Goal: Transaction & Acquisition: Purchase product/service

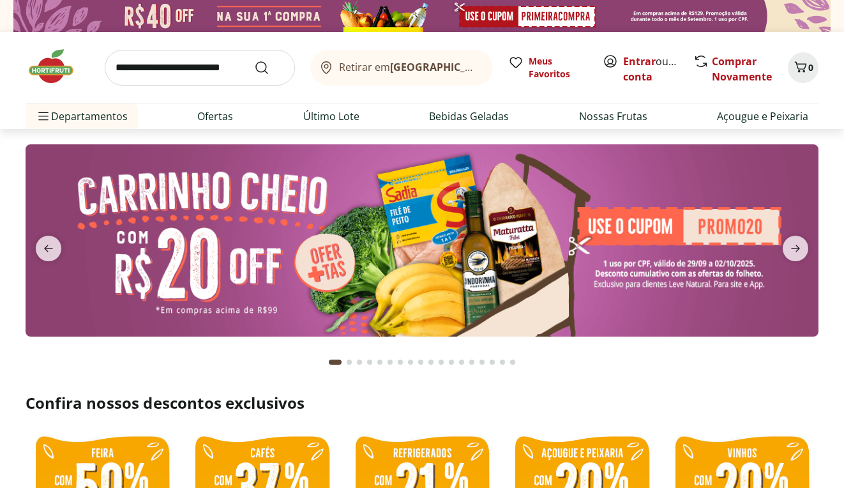
click at [644, 68] on span "Entrar ou Criar conta" at bounding box center [651, 69] width 57 height 31
click at [644, 60] on link "Entrar" at bounding box center [639, 61] width 33 height 14
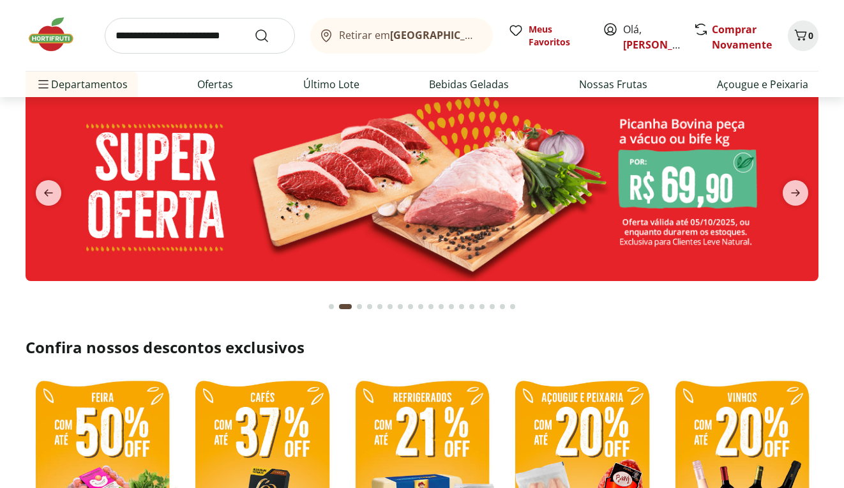
scroll to position [56, 0]
click at [51, 186] on icon "previous" at bounding box center [48, 192] width 15 height 15
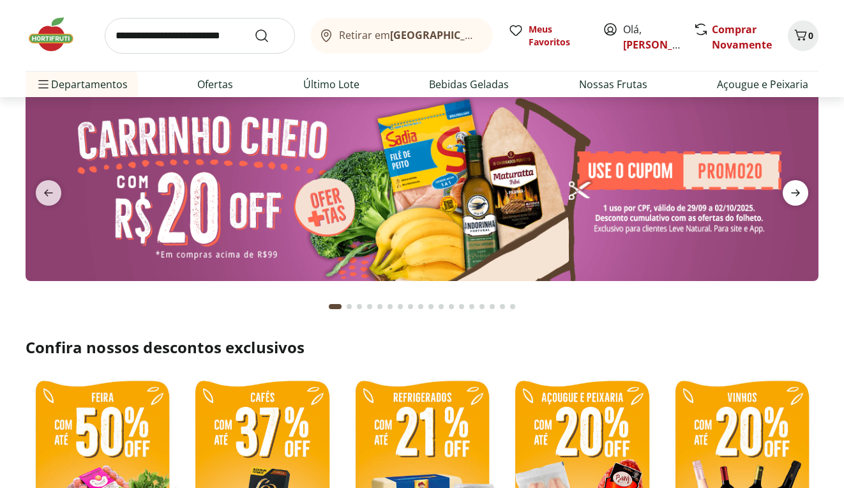
click at [803, 188] on icon "next" at bounding box center [795, 192] width 15 height 15
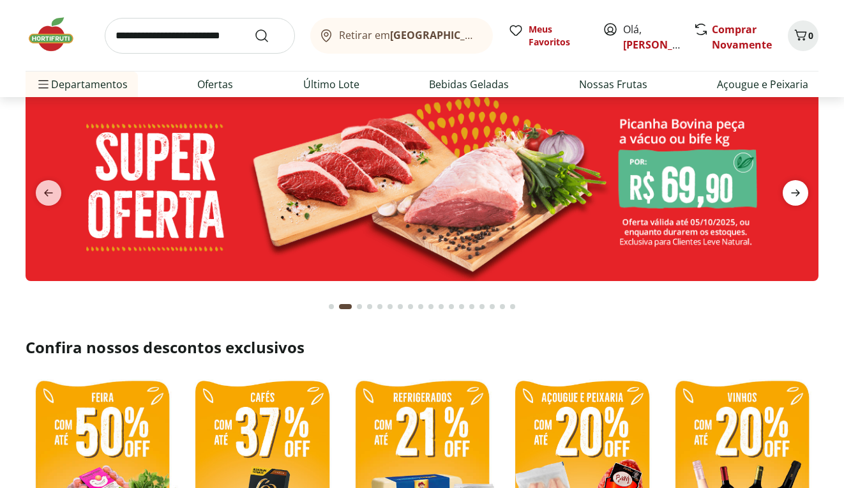
click at [803, 188] on icon "next" at bounding box center [795, 192] width 15 height 15
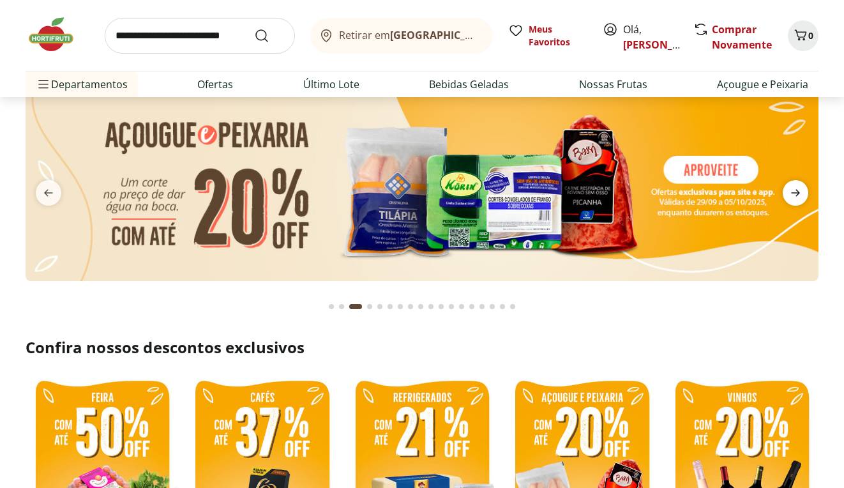
click at [803, 188] on icon "next" at bounding box center [795, 192] width 15 height 15
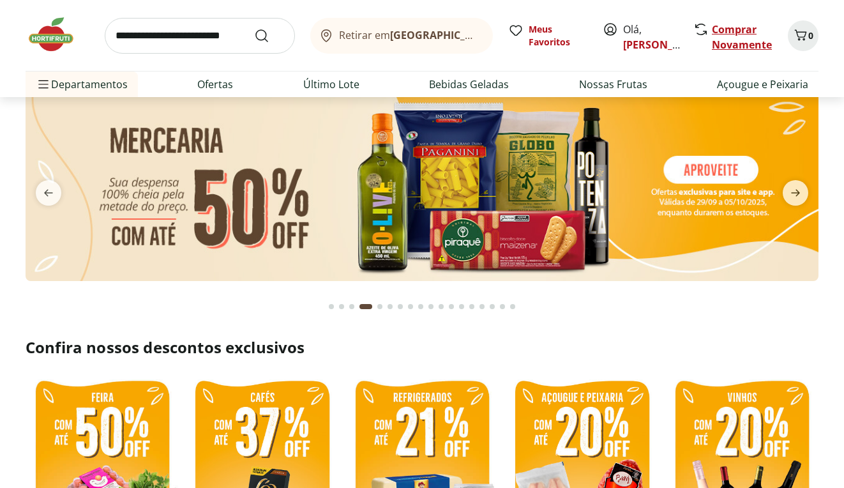
click at [734, 26] on link "Comprar Novamente" at bounding box center [742, 36] width 60 height 29
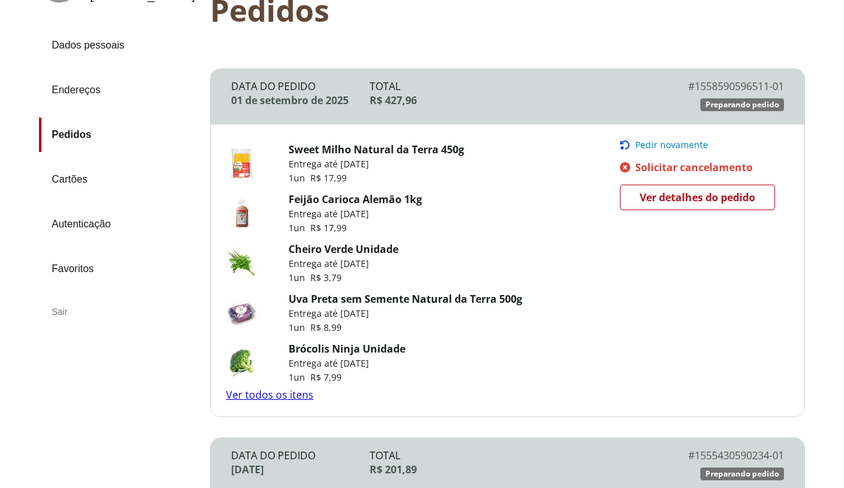
scroll to position [123, 0]
click at [674, 140] on span "Pedir novamente" at bounding box center [671, 145] width 73 height 10
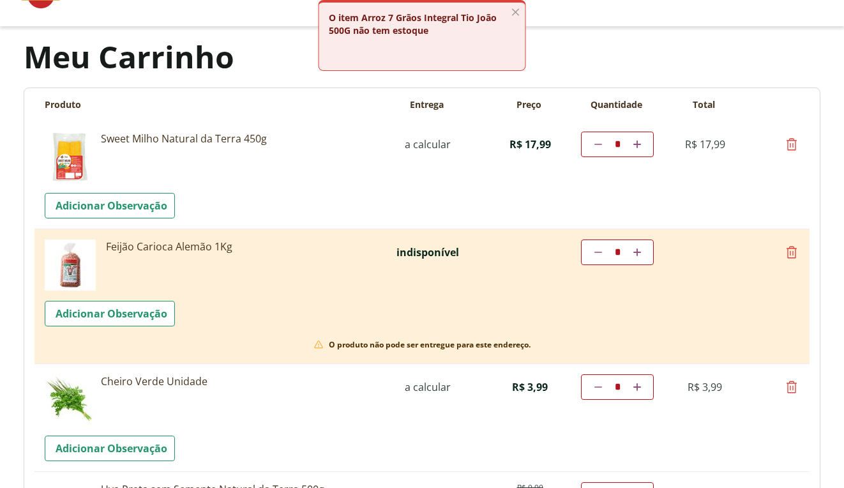
scroll to position [44, 0]
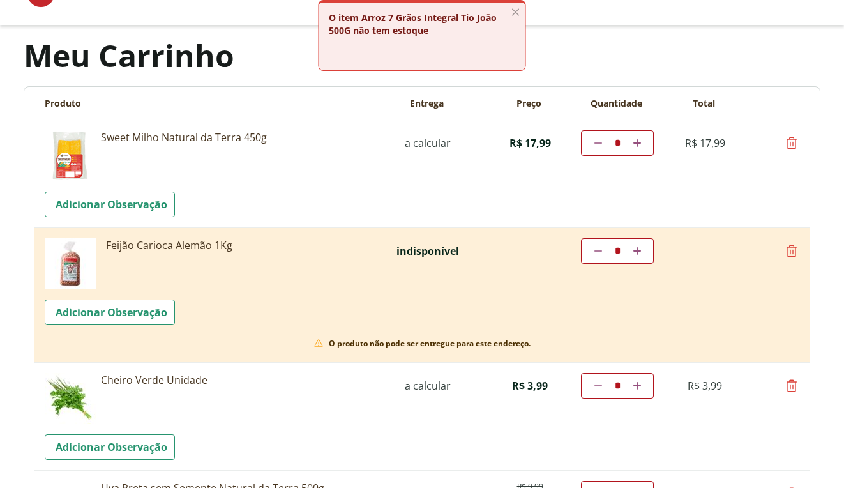
click at [791, 246] on icon at bounding box center [791, 250] width 15 height 15
type input "*"
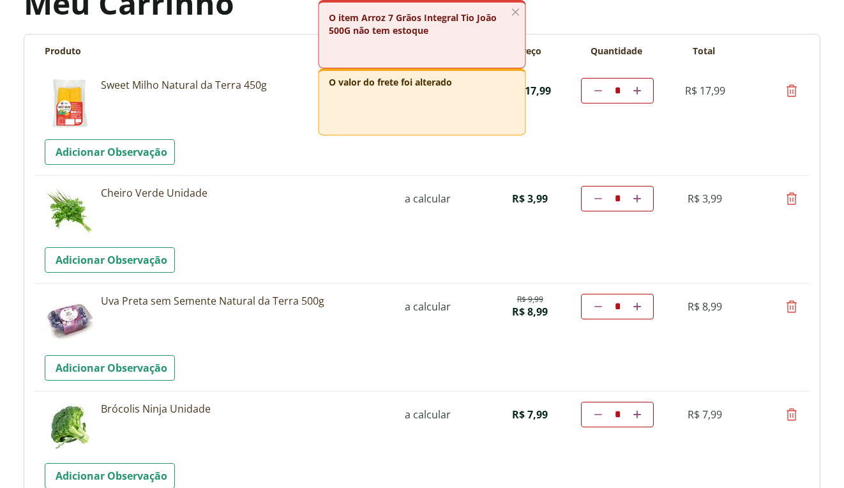
scroll to position [100, 0]
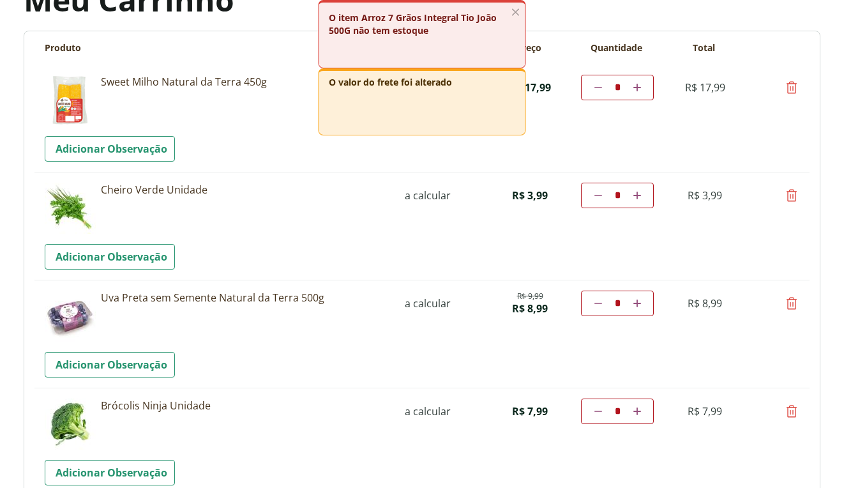
click at [790, 304] on icon at bounding box center [791, 303] width 15 height 15
type input "*"
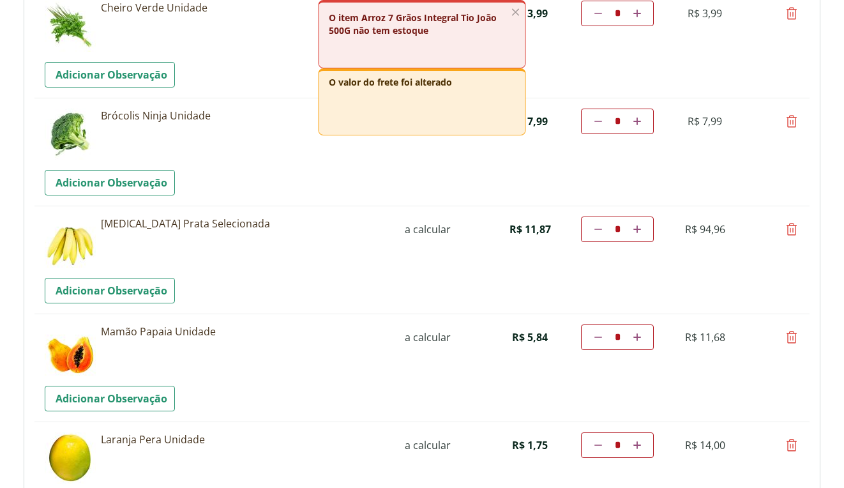
scroll to position [286, 0]
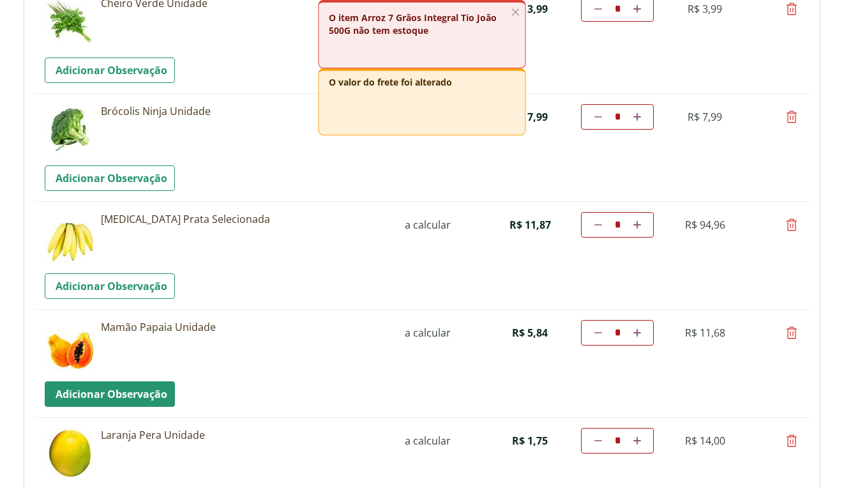
click at [146, 389] on link "Adicionar Observação" at bounding box center [110, 394] width 130 height 26
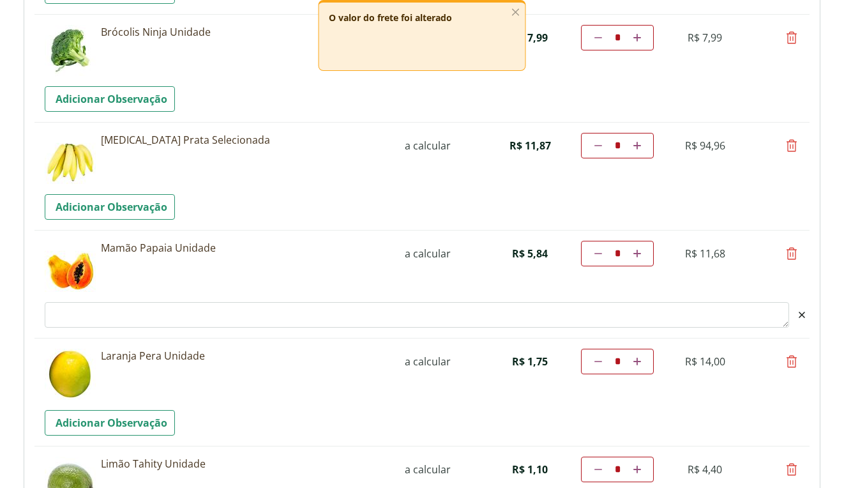
scroll to position [386, 0]
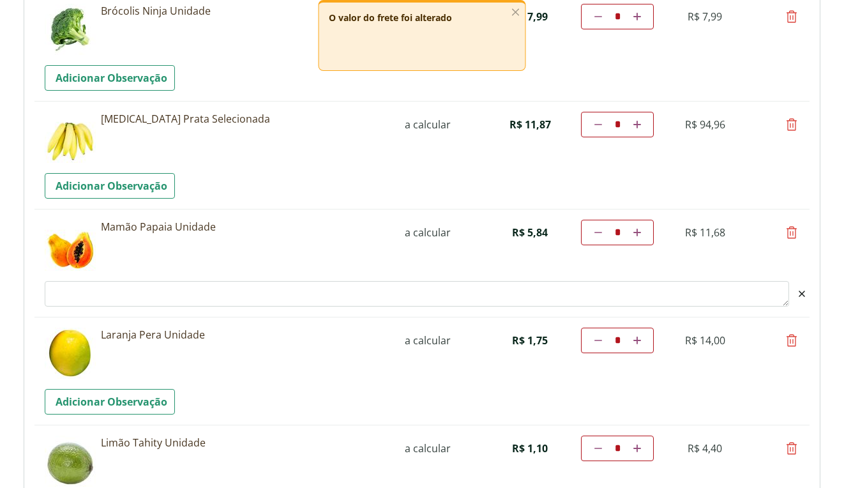
click at [135, 293] on textarea "Observacao" at bounding box center [417, 294] width 745 height 26
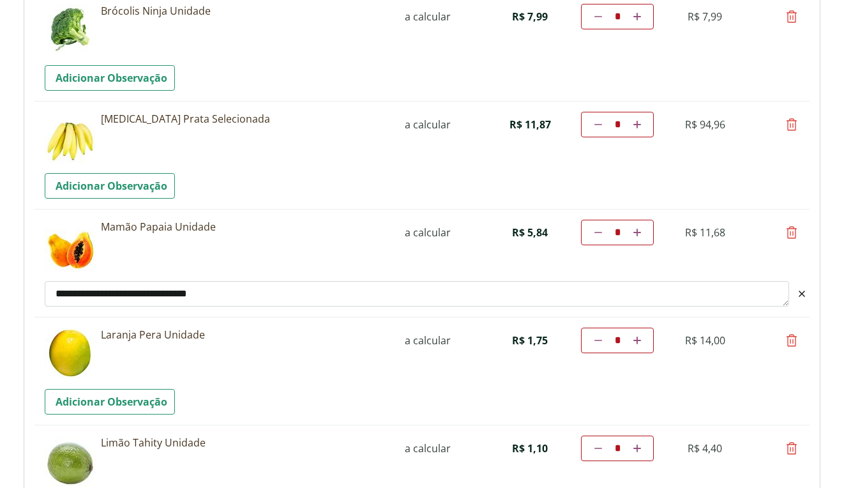
scroll to position [8, 0]
type textarea "**********"
click at [601, 339] on icon at bounding box center [599, 341] width 8 height 8
type input "*"
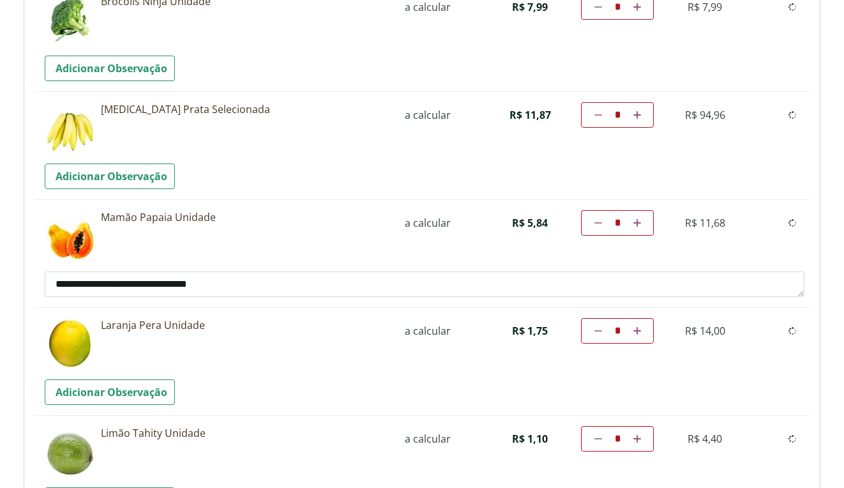
scroll to position [396, 0]
click at [638, 331] on td "Diminuir a quantidade * Aumentar a quantidade" at bounding box center [617, 331] width 73 height 26
click at [635, 328] on icon at bounding box center [638, 331] width 8 height 8
type input "*"
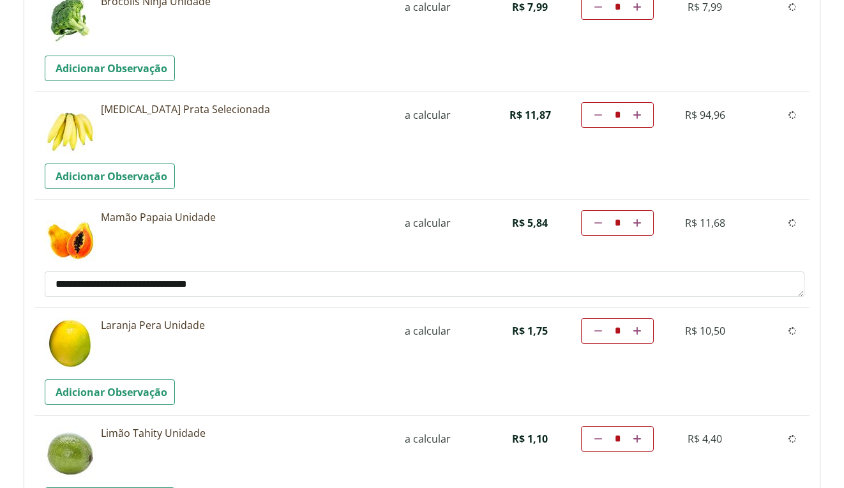
click at [635, 328] on td "Diminuir a quantidade * Aumentar a quantidade" at bounding box center [617, 331] width 73 height 26
click at [635, 331] on icon at bounding box center [638, 331] width 8 height 8
type input "*"
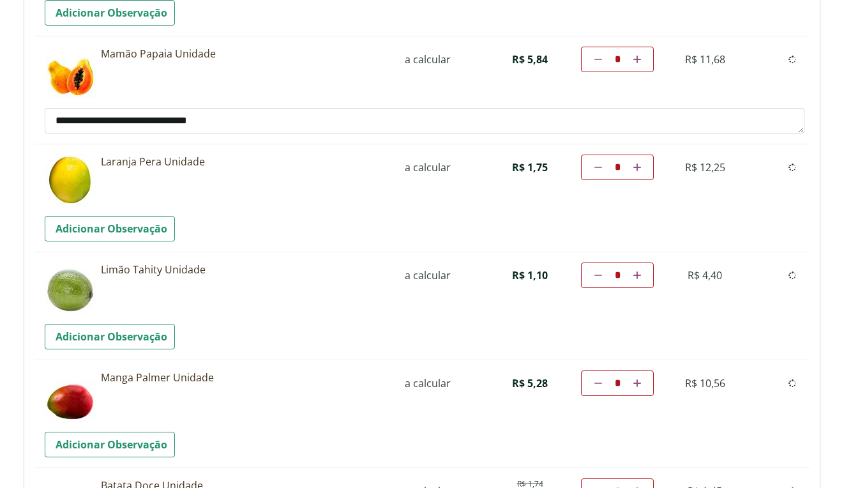
scroll to position [664, 0]
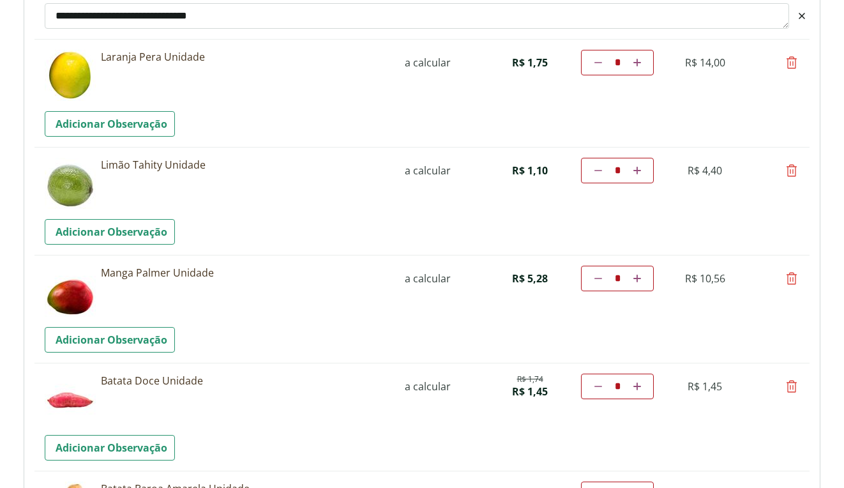
click at [637, 171] on icon at bounding box center [638, 171] width 8 height 8
type input "*"
click at [637, 171] on icon at bounding box center [638, 171] width 8 height 8
type input "*"
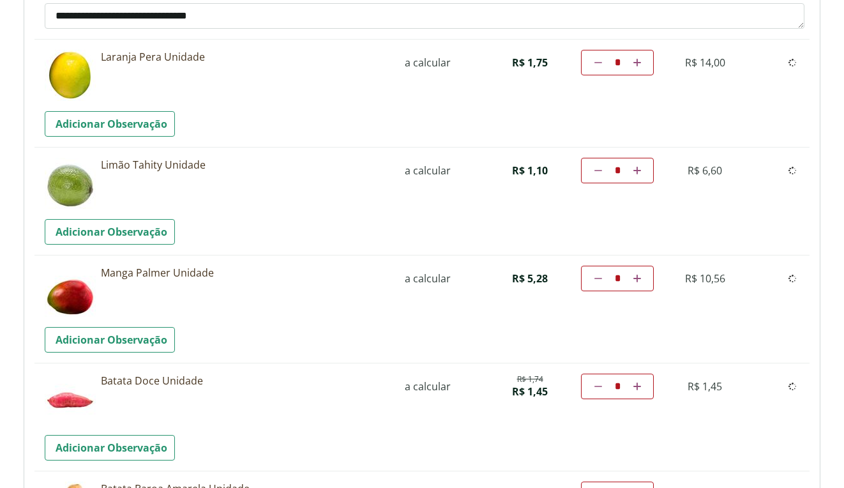
click at [637, 171] on td "Diminuir a quantidade * Aumentar a quantidade" at bounding box center [617, 171] width 73 height 26
click at [635, 170] on icon at bounding box center [638, 171] width 8 height 8
type input "*"
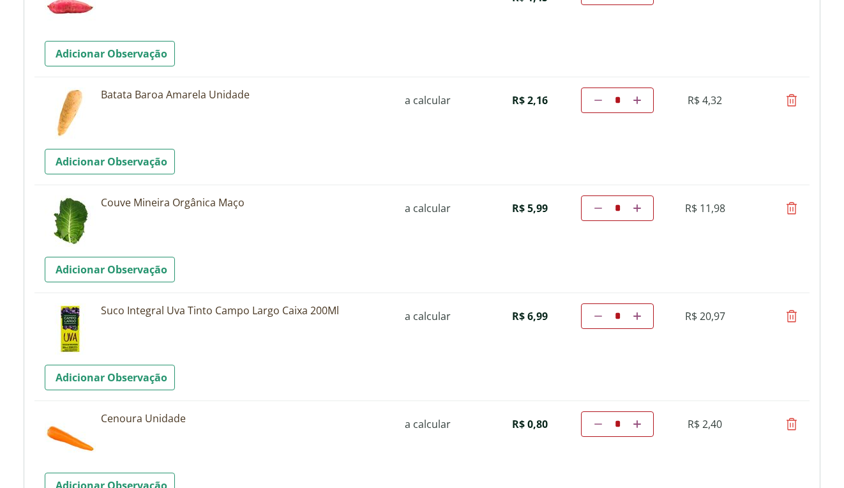
scroll to position [1092, 0]
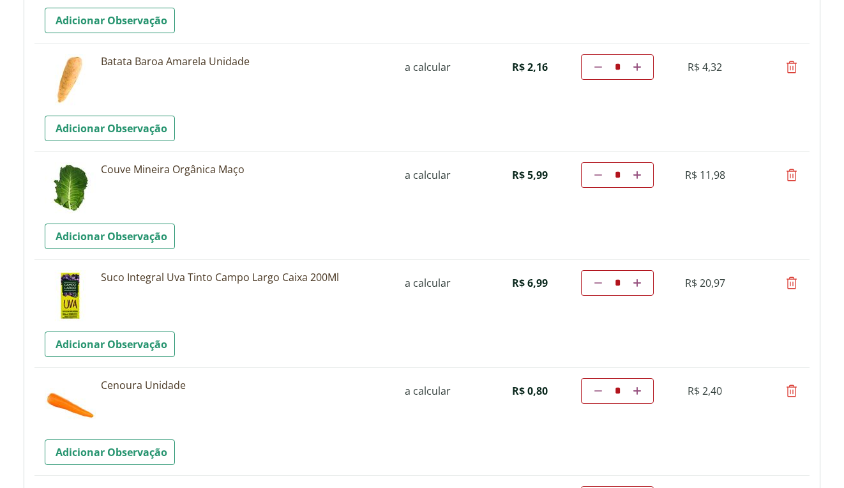
click at [792, 284] on icon at bounding box center [791, 282] width 15 height 15
type input "*"
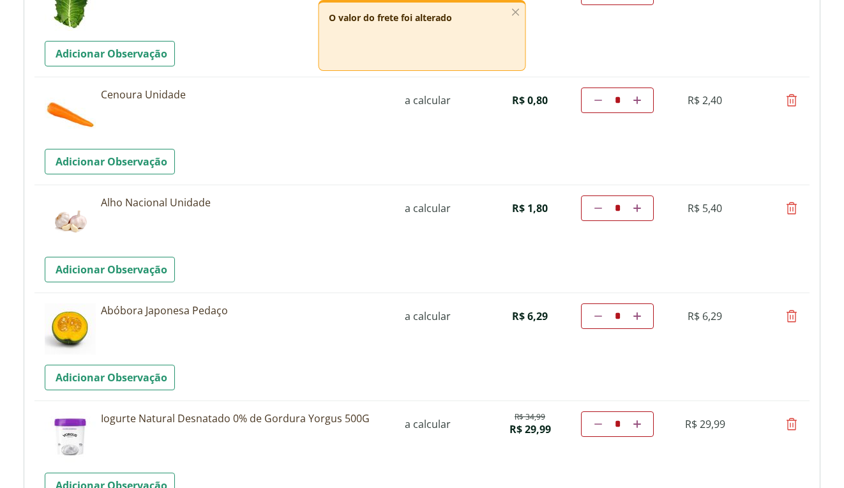
scroll to position [1283, 0]
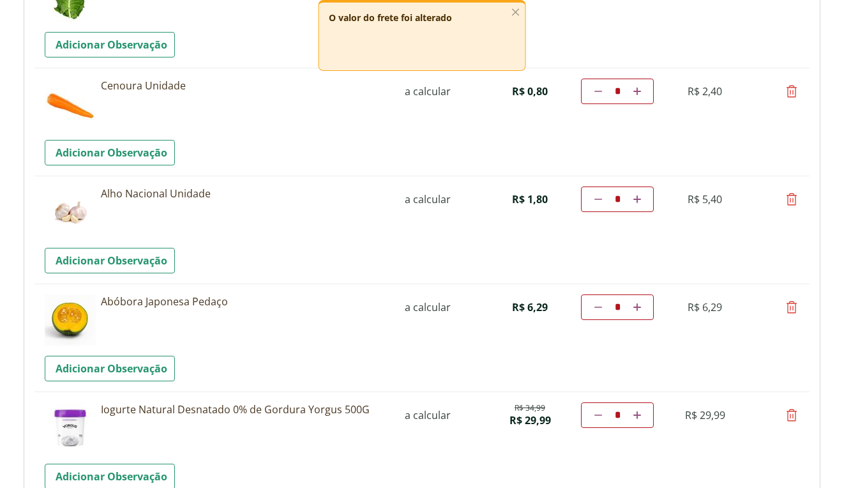
click at [791, 199] on icon at bounding box center [791, 199] width 15 height 15
type input "*"
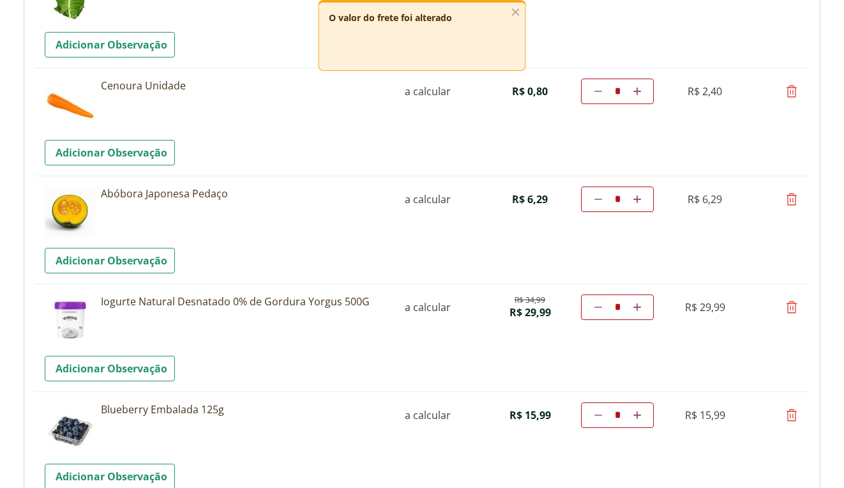
click at [791, 199] on icon at bounding box center [791, 199] width 15 height 15
type input "*"
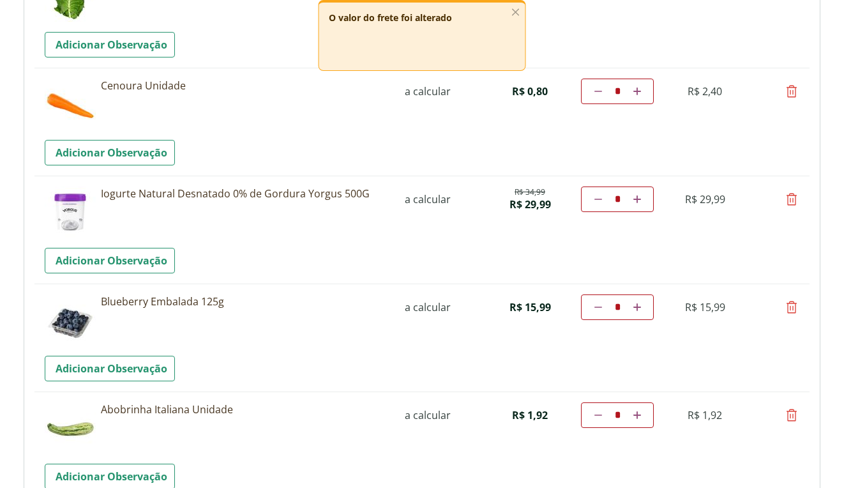
click at [791, 200] on icon at bounding box center [791, 199] width 15 height 15
type input "*"
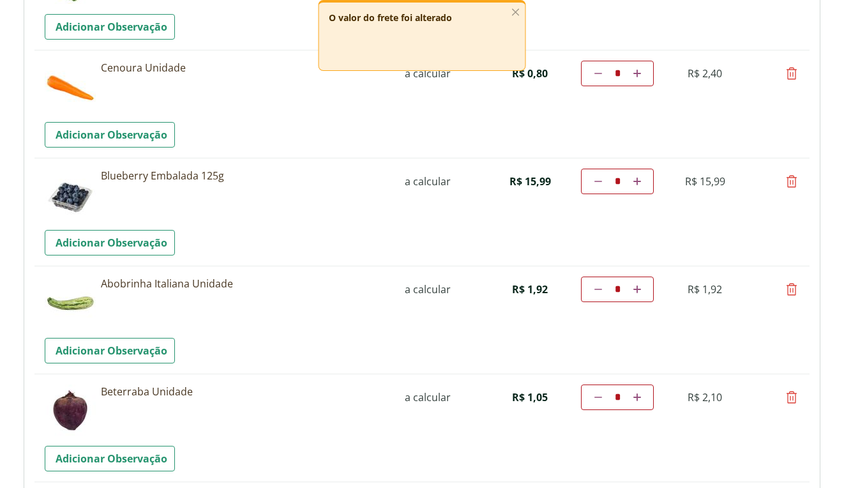
scroll to position [1311, 0]
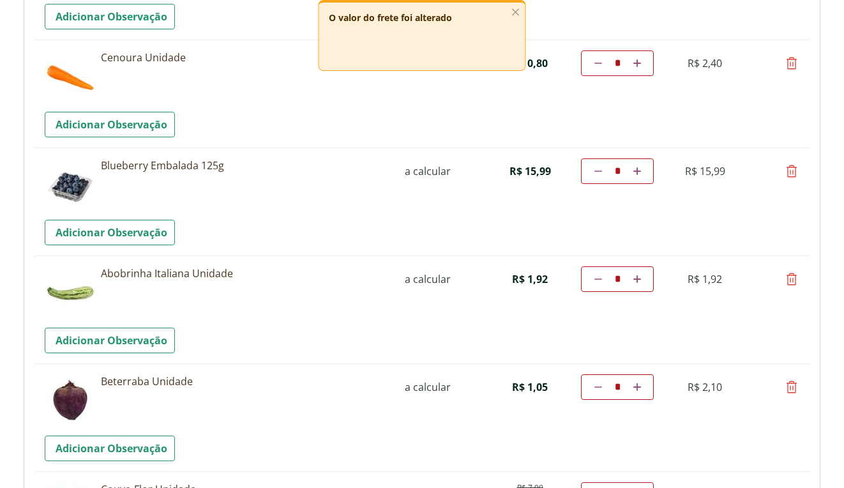
click at [793, 170] on icon at bounding box center [791, 171] width 15 height 15
type input "*"
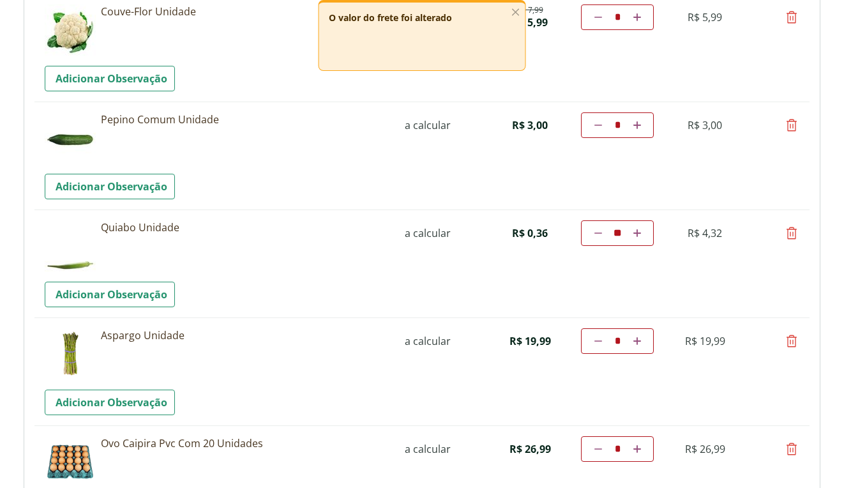
scroll to position [1684, 0]
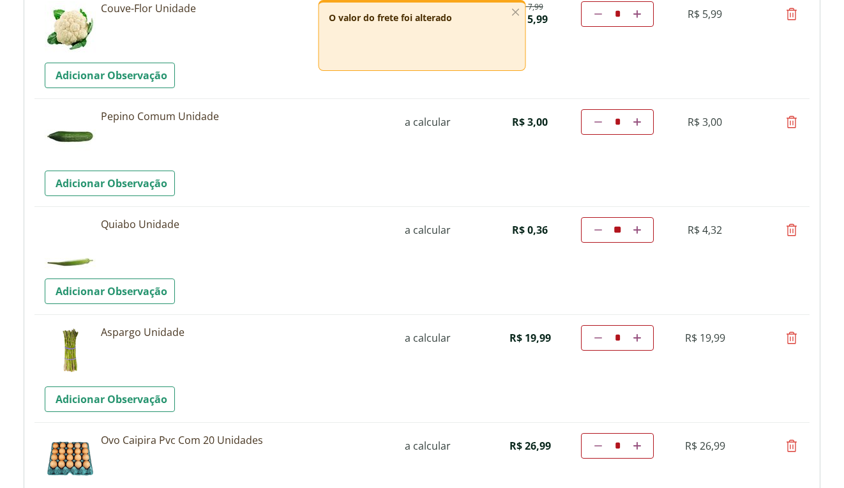
click at [796, 232] on icon at bounding box center [791, 229] width 15 height 15
type input "*"
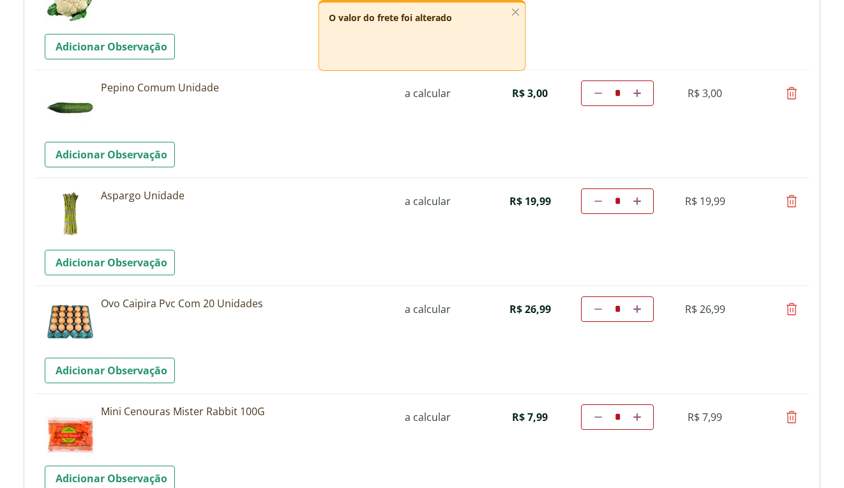
scroll to position [1664, 0]
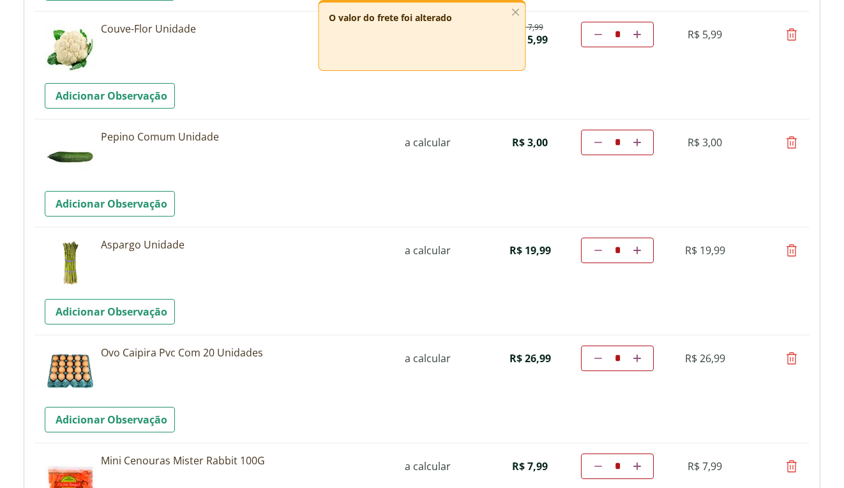
click at [790, 361] on icon at bounding box center [791, 358] width 15 height 15
type input "*"
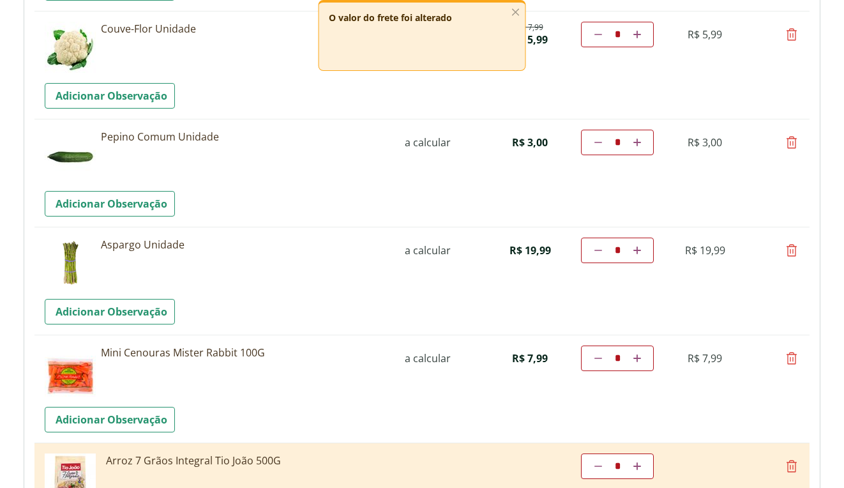
scroll to position [1663, 0]
click at [790, 361] on icon at bounding box center [791, 358] width 15 height 15
type input "*"
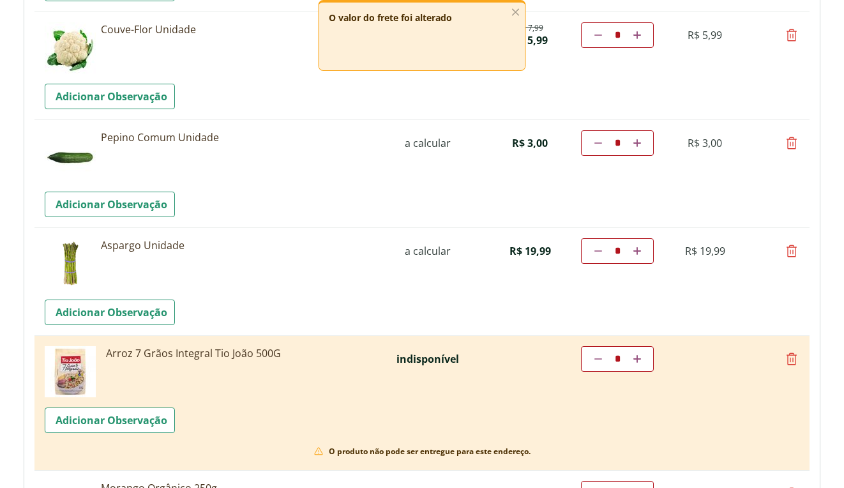
click at [794, 361] on icon at bounding box center [791, 358] width 15 height 15
type input "*"
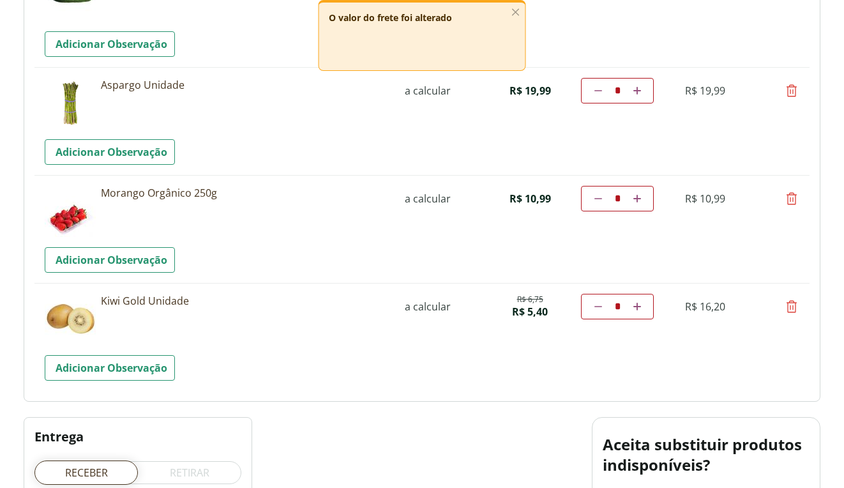
scroll to position [1837, 0]
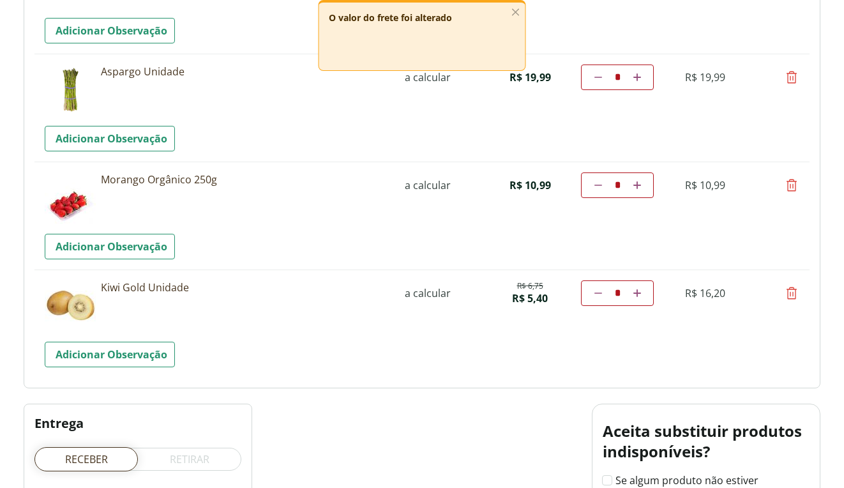
click at [795, 184] on icon at bounding box center [791, 185] width 15 height 15
type input "*"
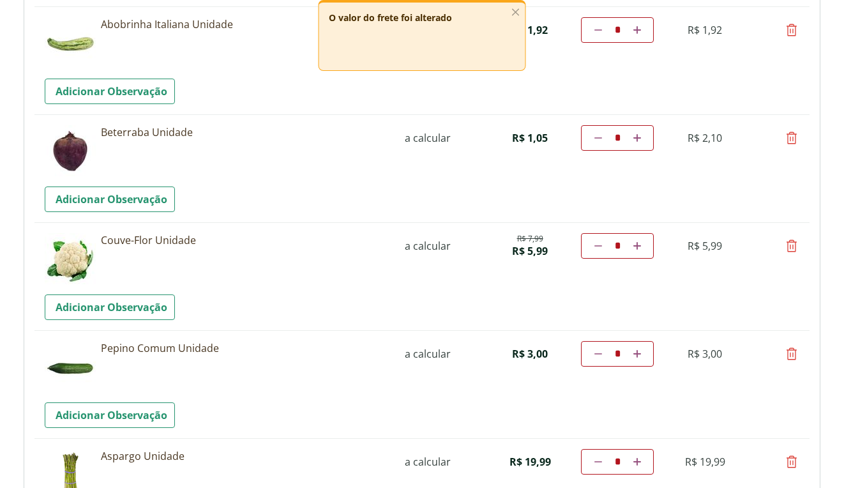
scroll to position [0, 0]
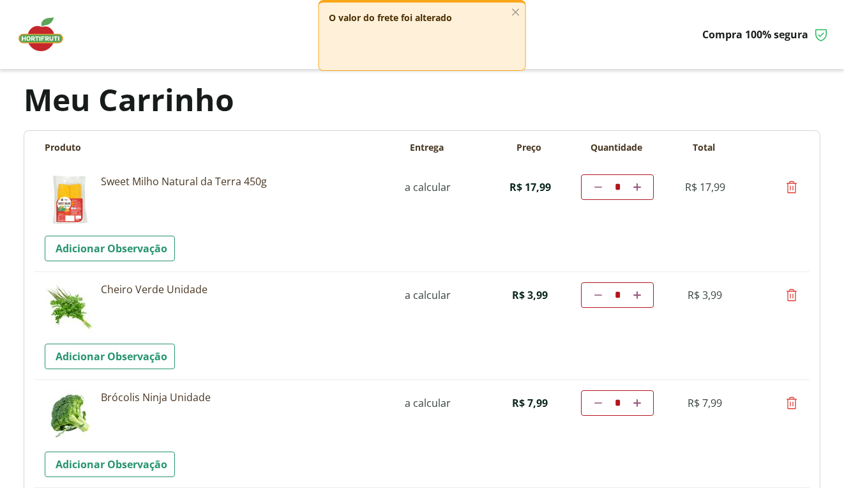
click at [53, 38] on img at bounding box center [47, 34] width 64 height 38
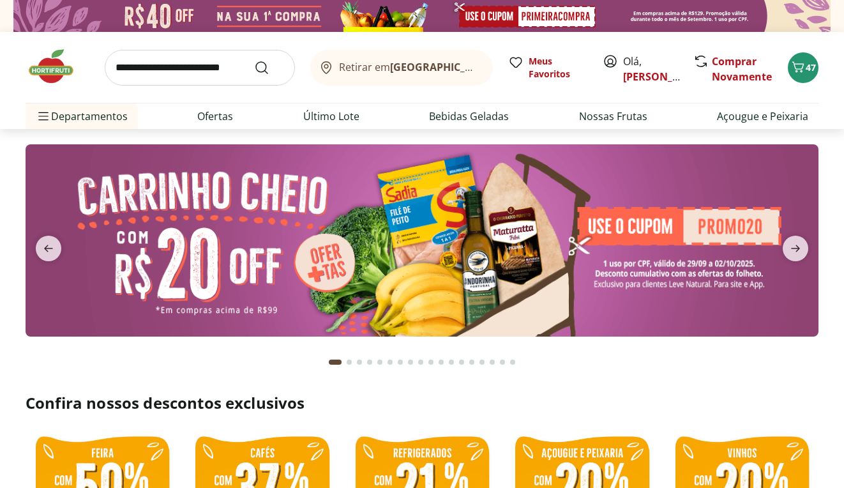
click at [335, 270] on img at bounding box center [422, 240] width 793 height 192
select select "**********"
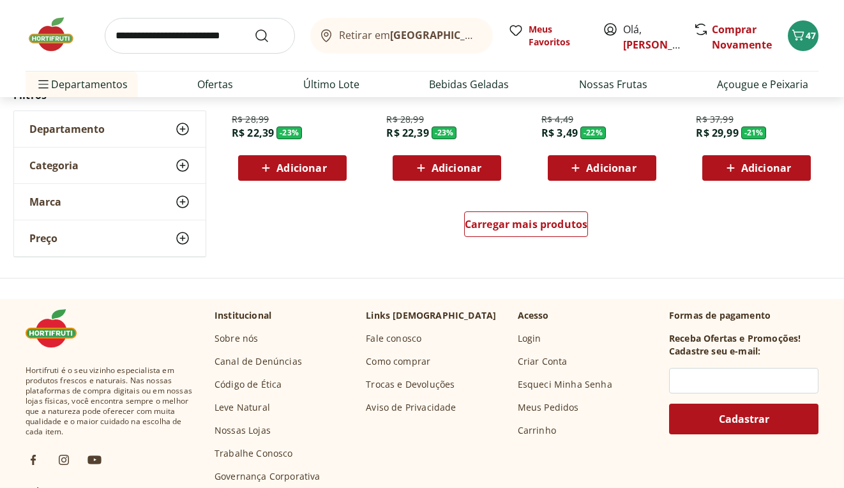
scroll to position [855, 0]
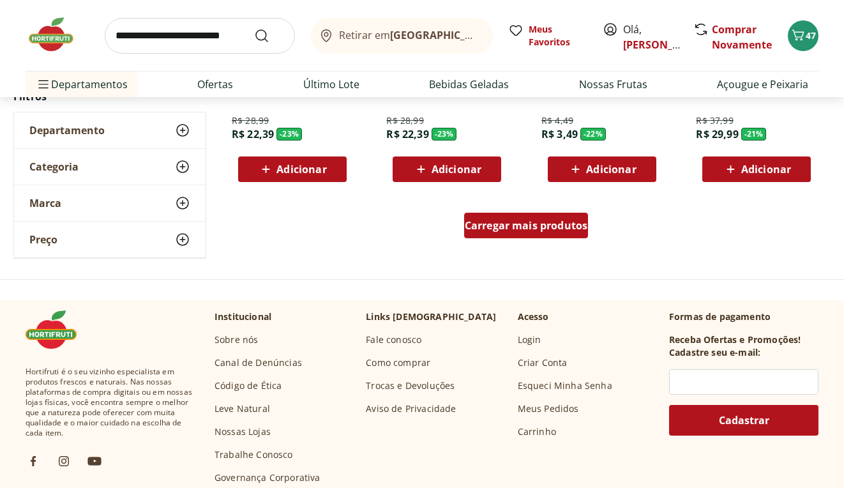
click at [540, 236] on div "Carregar mais produtos" at bounding box center [526, 226] width 125 height 26
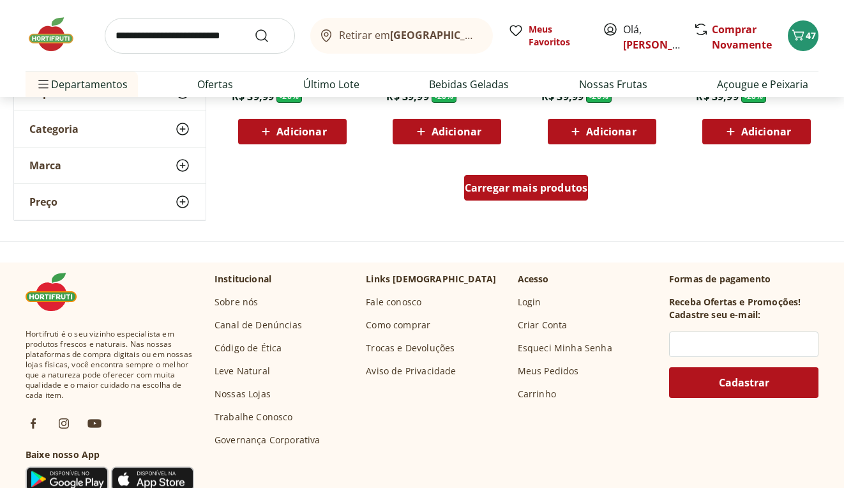
scroll to position [1726, 0]
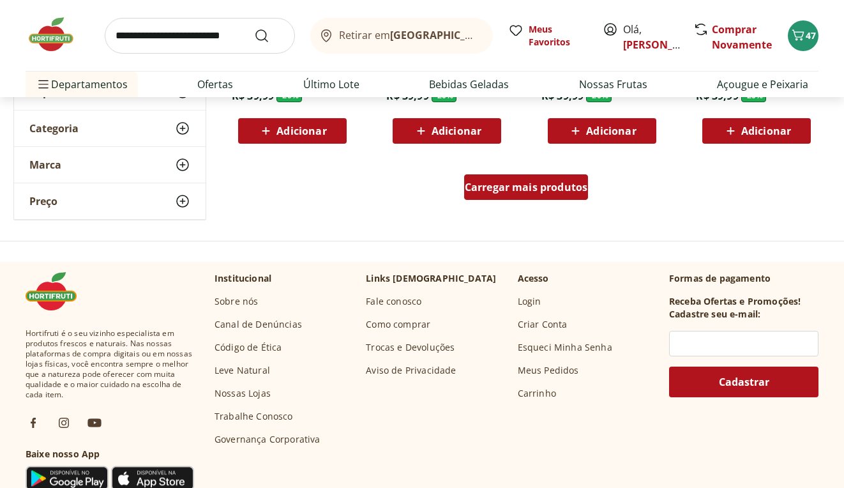
click at [531, 176] on div "Carregar mais produtos" at bounding box center [526, 187] width 125 height 26
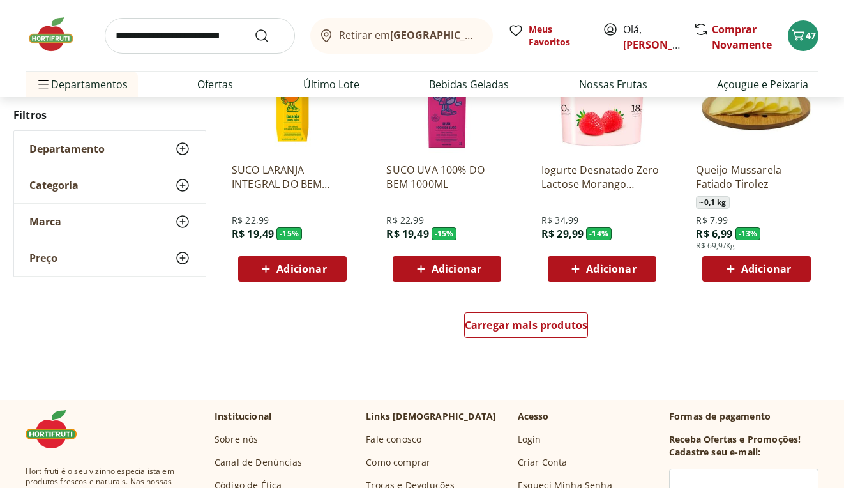
scroll to position [2428, 0]
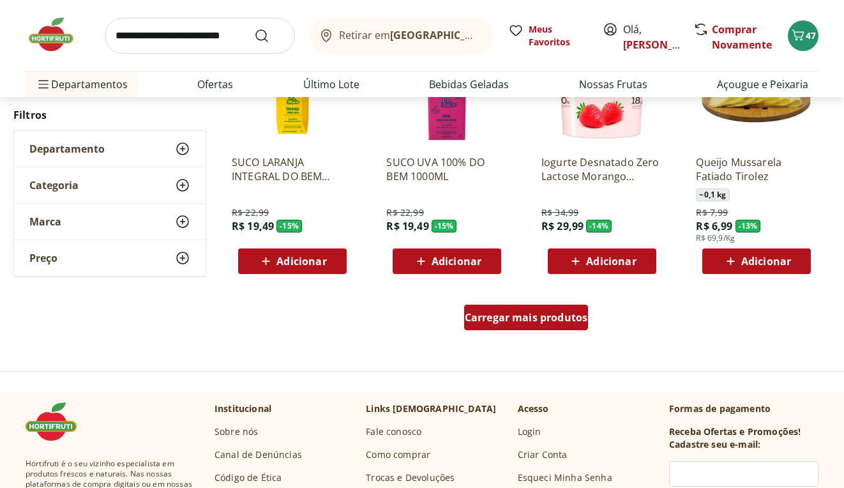
click at [544, 321] on span "Carregar mais produtos" at bounding box center [526, 317] width 123 height 10
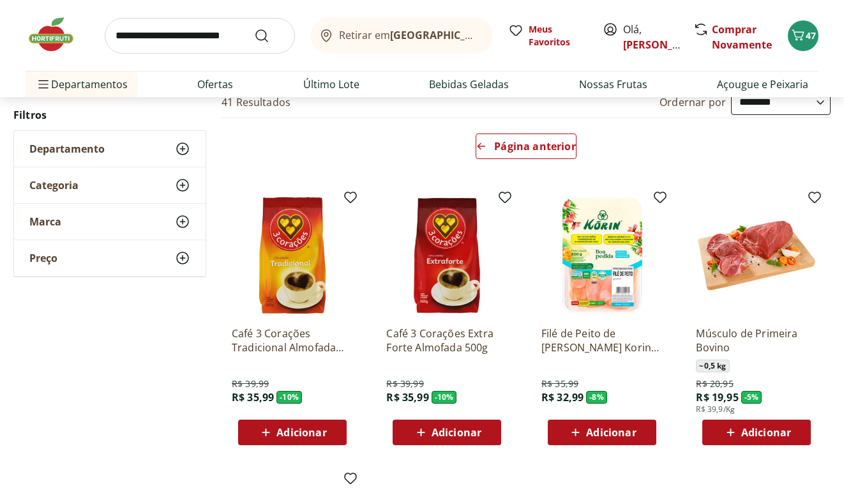
scroll to position [96, 0]
click at [575, 435] on icon at bounding box center [576, 432] width 16 height 15
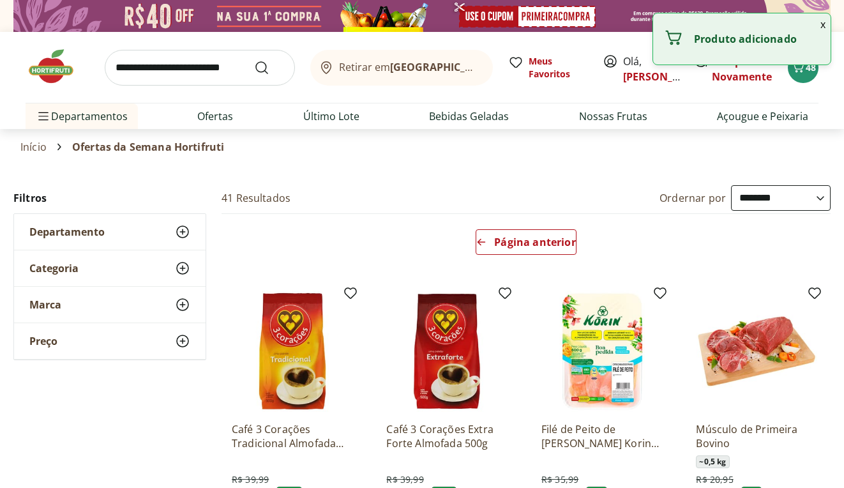
scroll to position [0, 0]
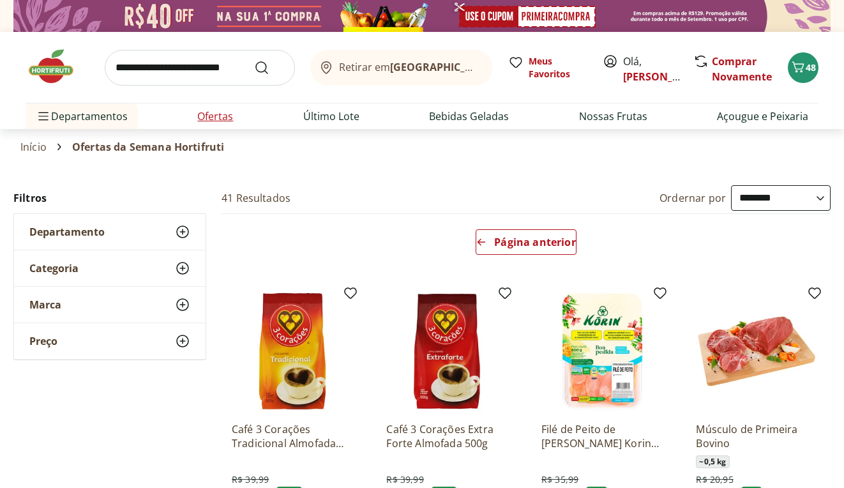
click at [217, 116] on link "Ofertas" at bounding box center [215, 116] width 36 height 15
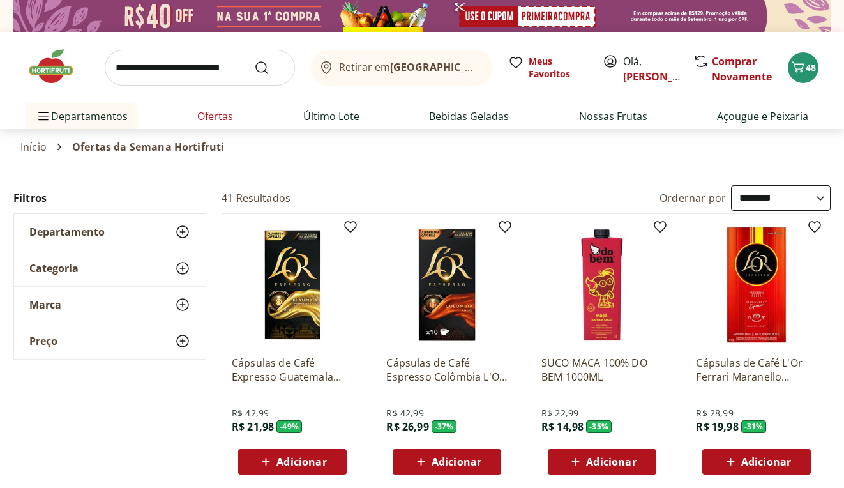
click at [218, 118] on link "Ofertas" at bounding box center [215, 116] width 36 height 15
click at [220, 119] on link "Ofertas" at bounding box center [215, 116] width 36 height 15
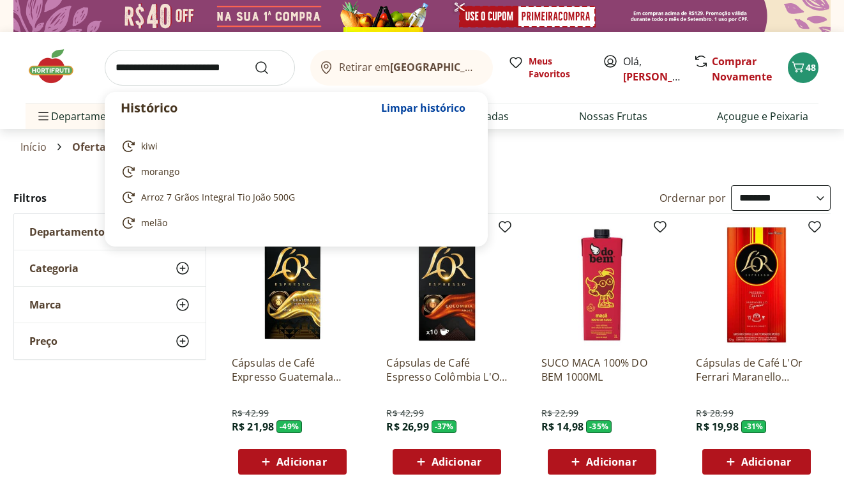
click at [231, 75] on input "search" at bounding box center [200, 68] width 190 height 36
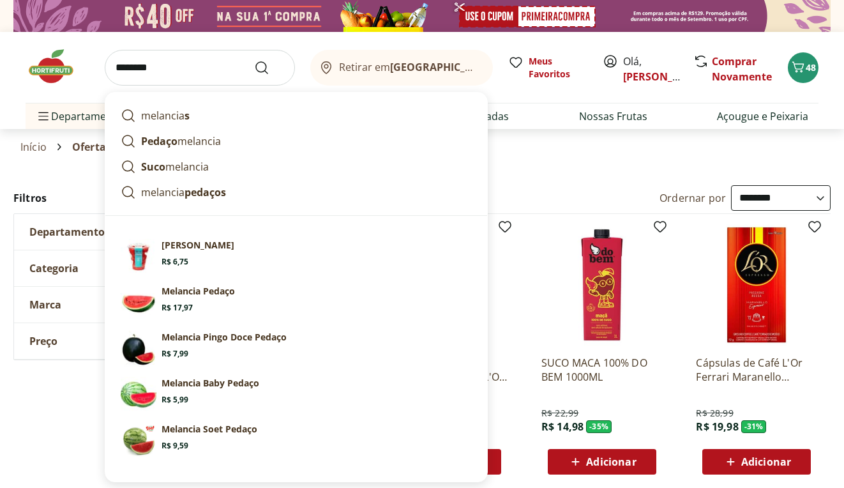
type input "********"
click at [270, 67] on button "Submit Search" at bounding box center [269, 67] width 31 height 15
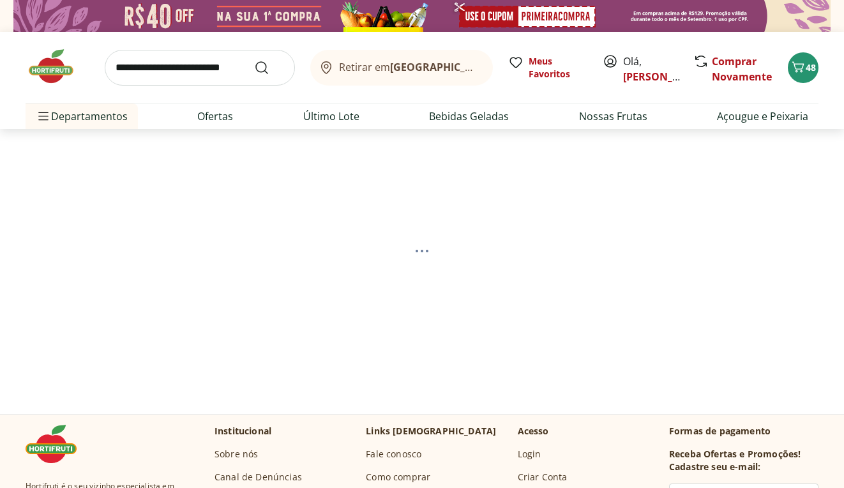
select select "**********"
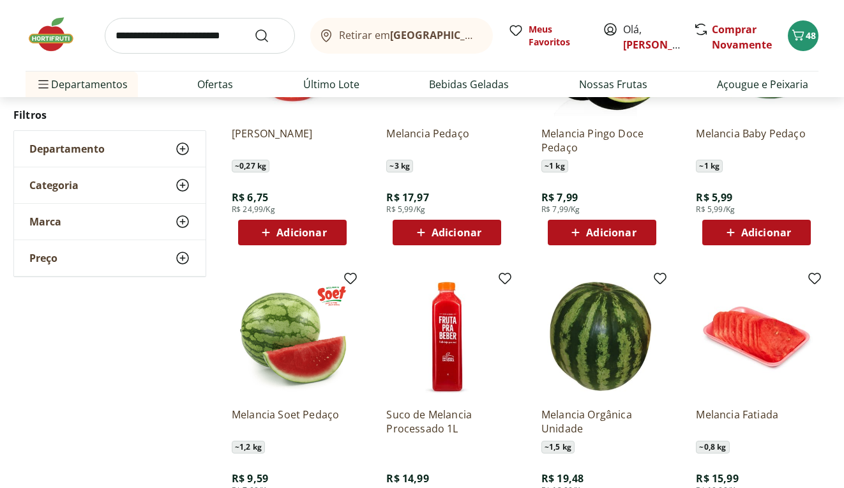
scroll to position [116, 0]
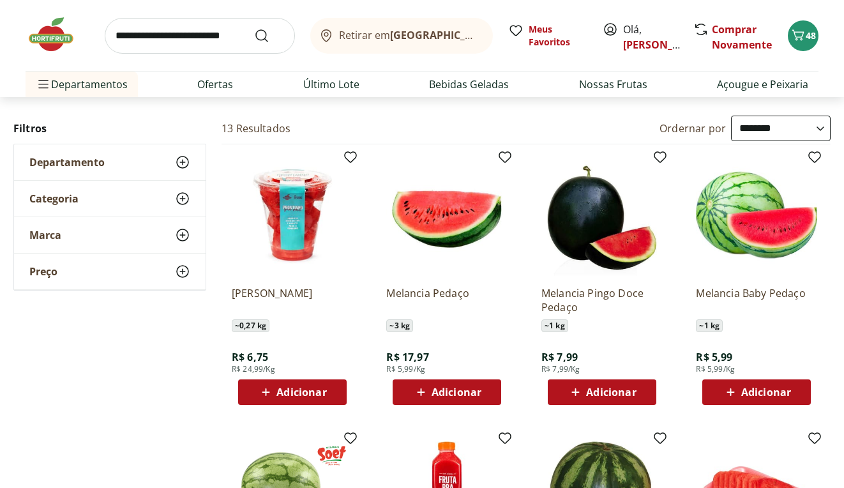
click at [786, 393] on span "Adicionar" at bounding box center [767, 392] width 50 height 10
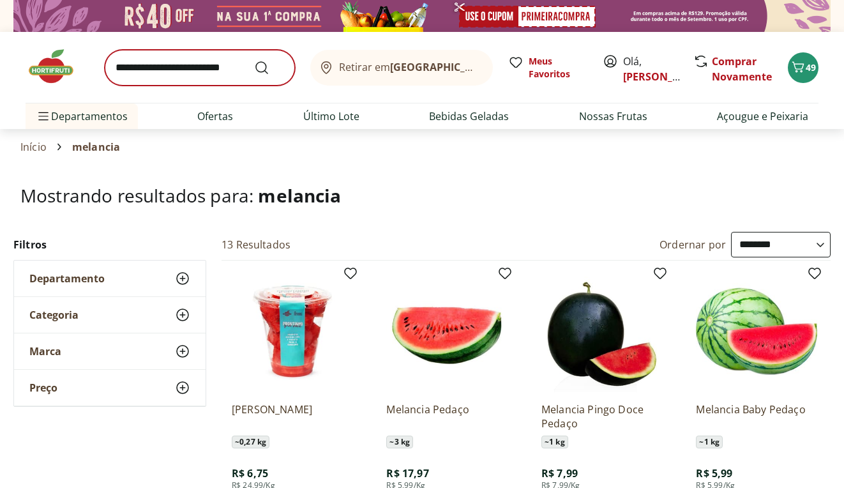
scroll to position [0, 0]
click at [234, 68] on input "search" at bounding box center [200, 68] width 190 height 36
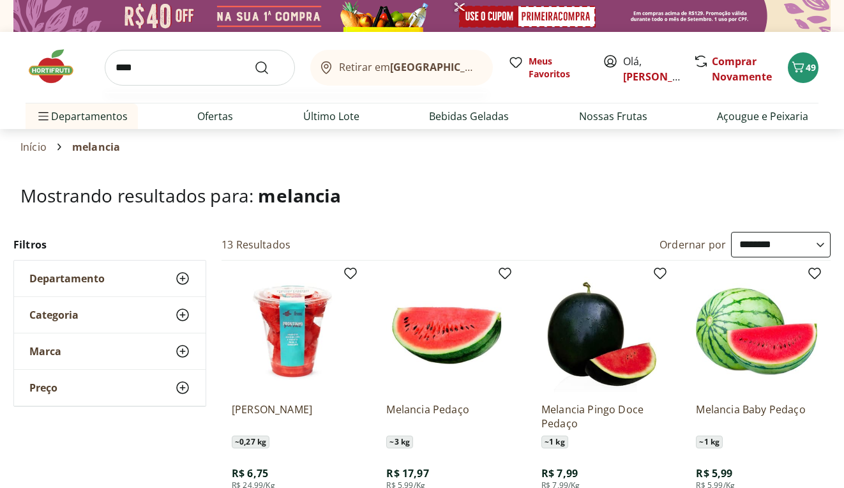
type input "****"
click at [270, 67] on button "Submit Search" at bounding box center [269, 67] width 31 height 15
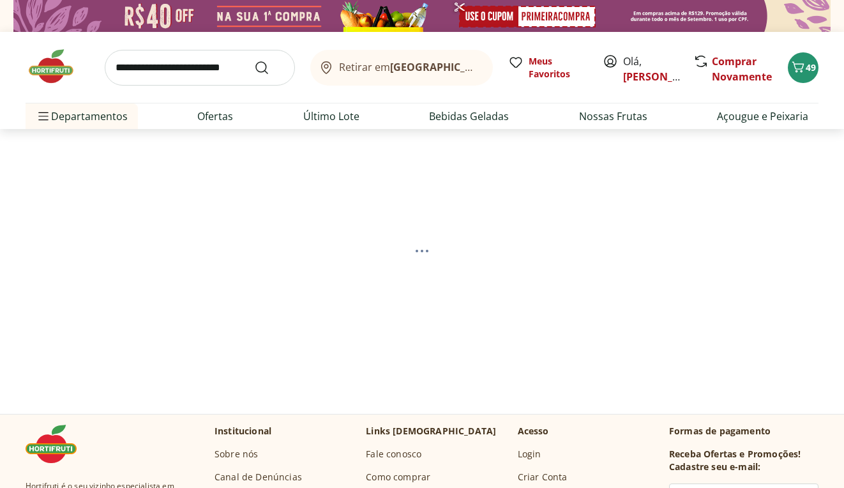
select select "**********"
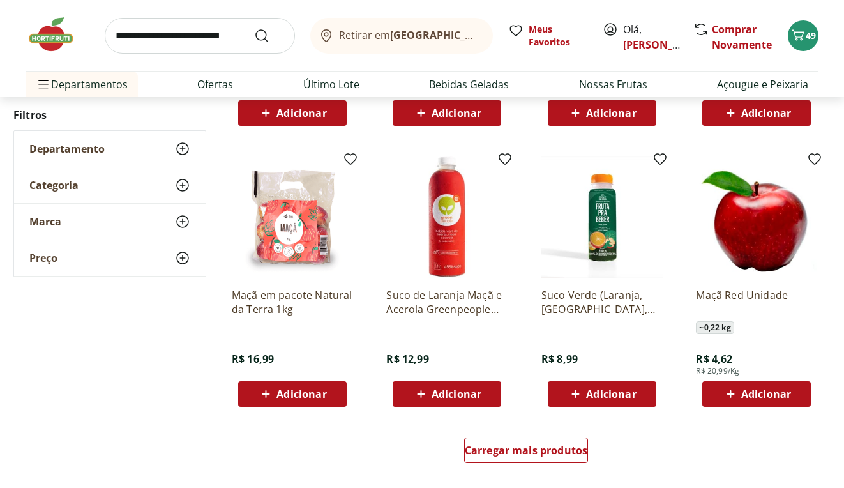
scroll to position [717, 0]
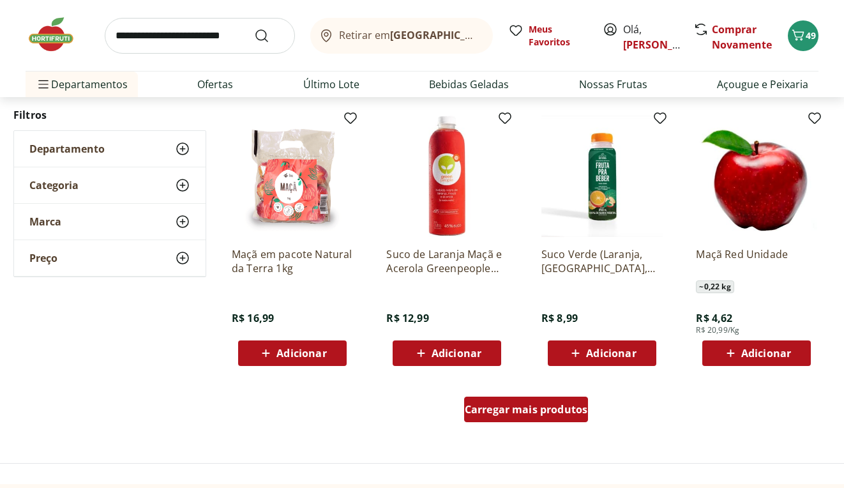
click at [498, 412] on span "Carregar mais produtos" at bounding box center [526, 409] width 123 height 10
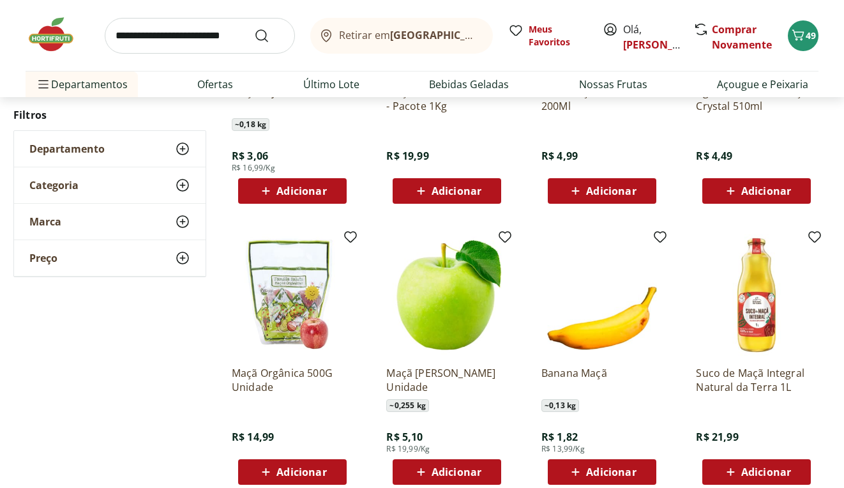
scroll to position [1178, 0]
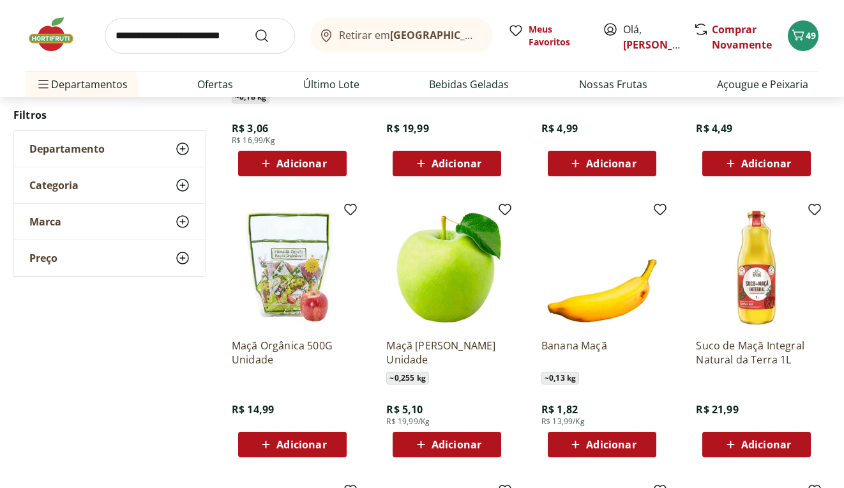
click at [310, 444] on span "Adicionar" at bounding box center [302, 444] width 50 height 10
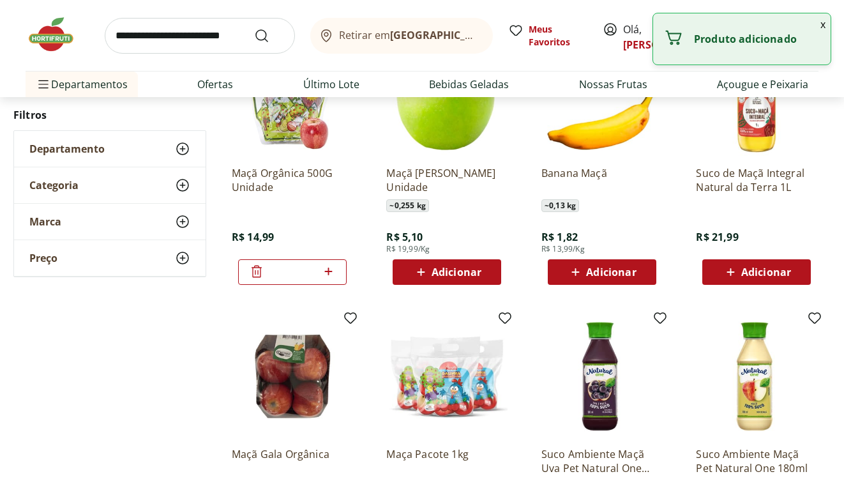
scroll to position [1351, 0]
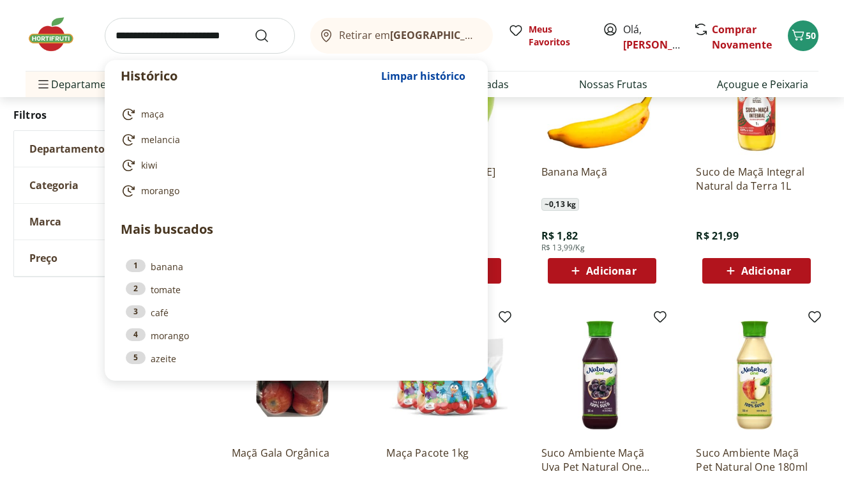
click at [208, 29] on input "search" at bounding box center [200, 36] width 190 height 36
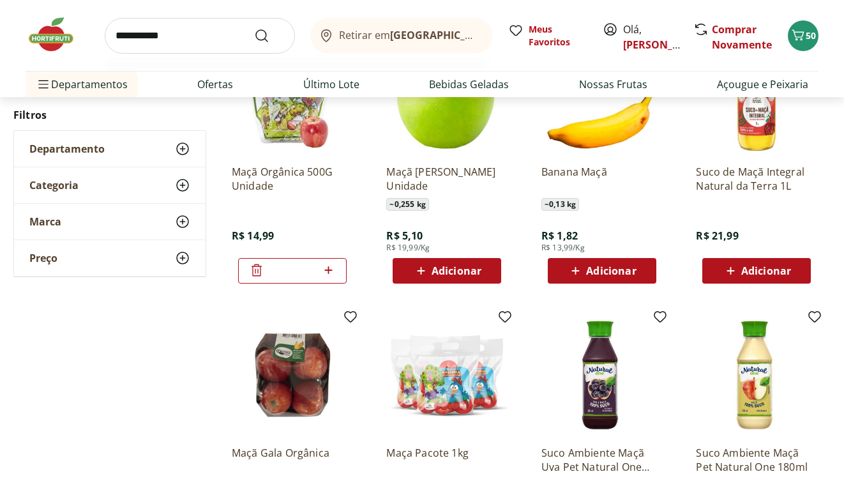
type input "**********"
click at [270, 35] on button "Submit Search" at bounding box center [269, 35] width 31 height 15
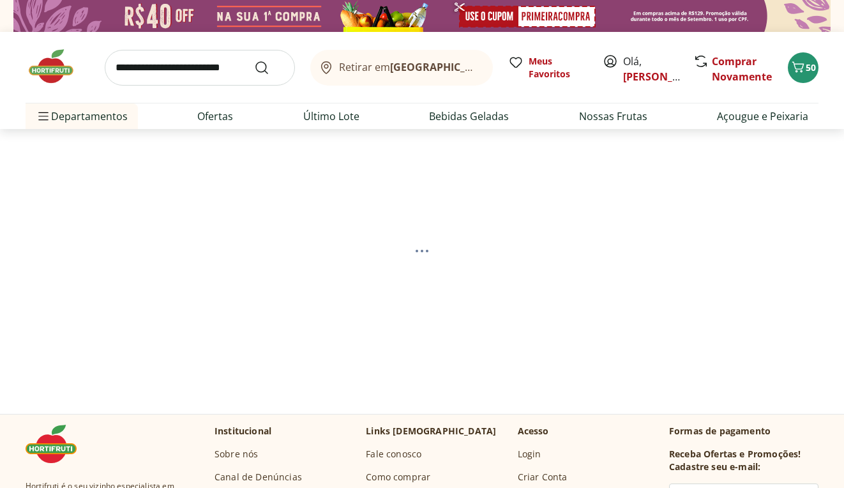
select select "**********"
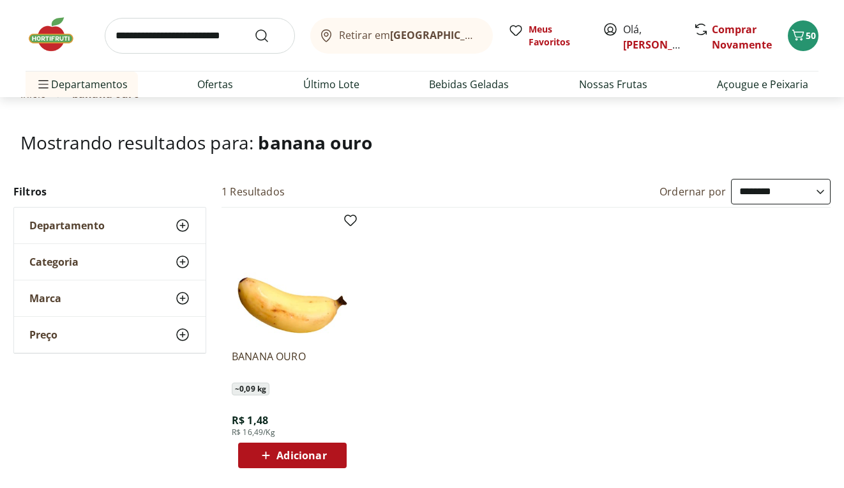
scroll to position [215, 0]
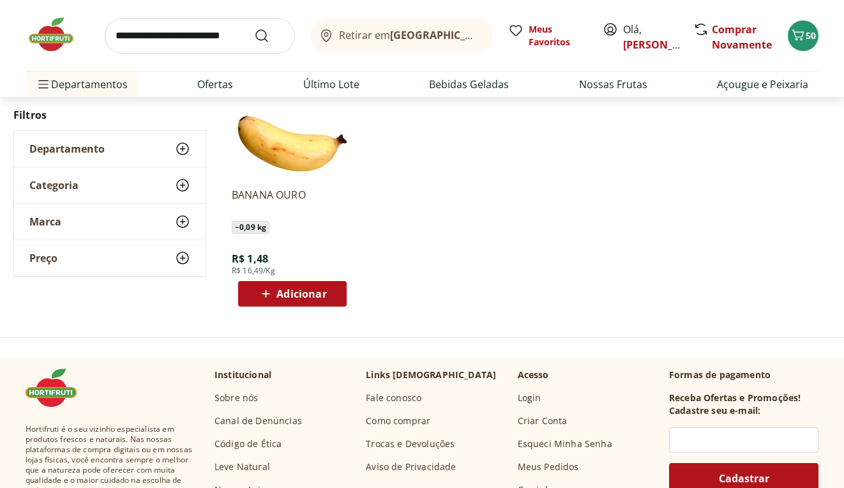
click at [329, 291] on div "Adicionar" at bounding box center [292, 293] width 88 height 23
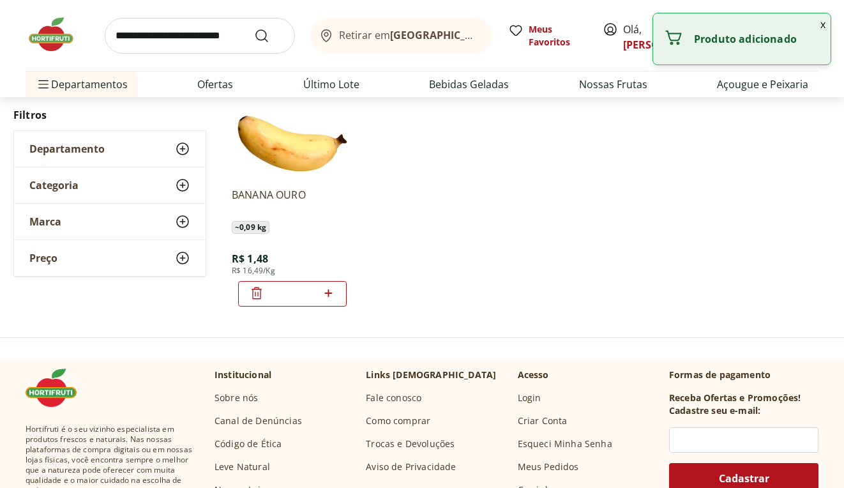
click at [331, 289] on icon at bounding box center [329, 292] width 16 height 15
type input "*"
click at [217, 33] on input "search" at bounding box center [200, 36] width 190 height 36
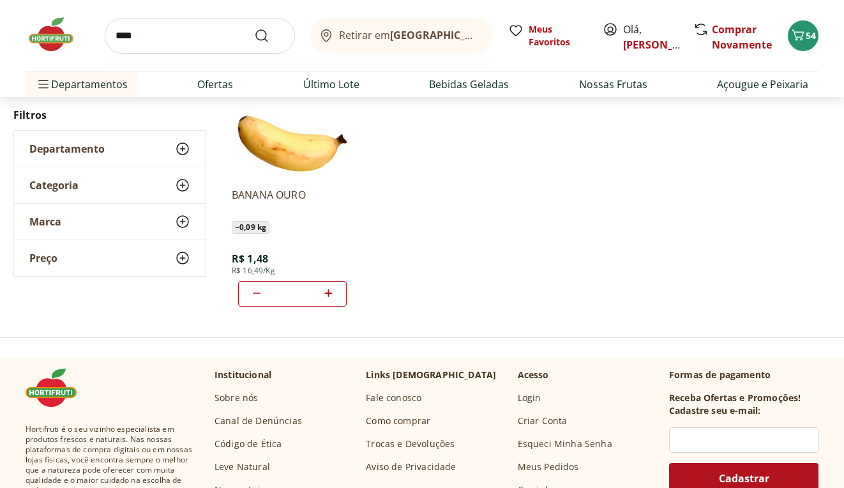
type input "****"
click at [270, 35] on button "Submit Search" at bounding box center [269, 35] width 31 height 15
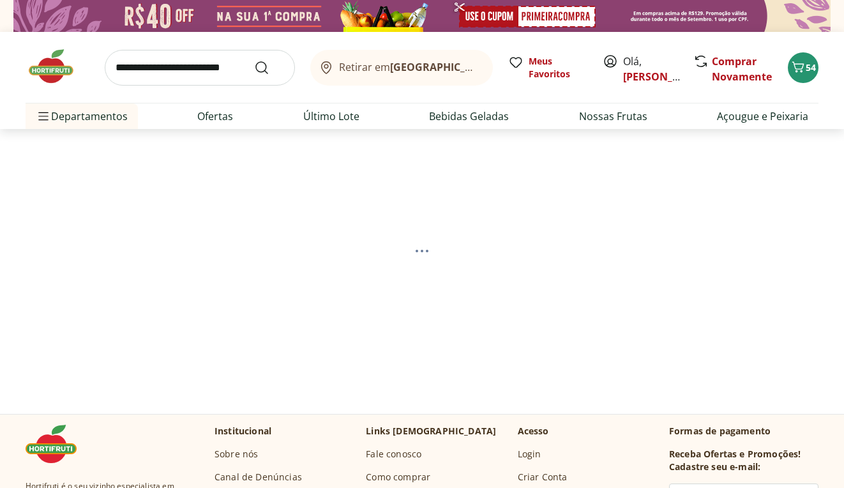
select select "**********"
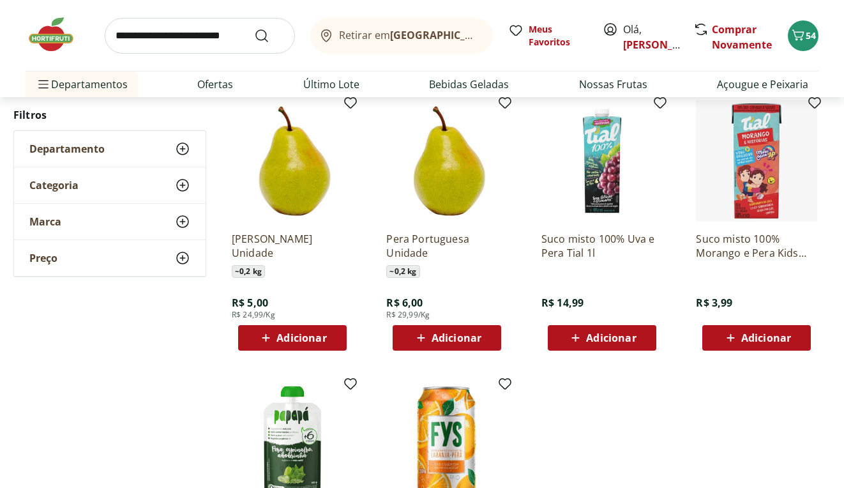
scroll to position [461, 0]
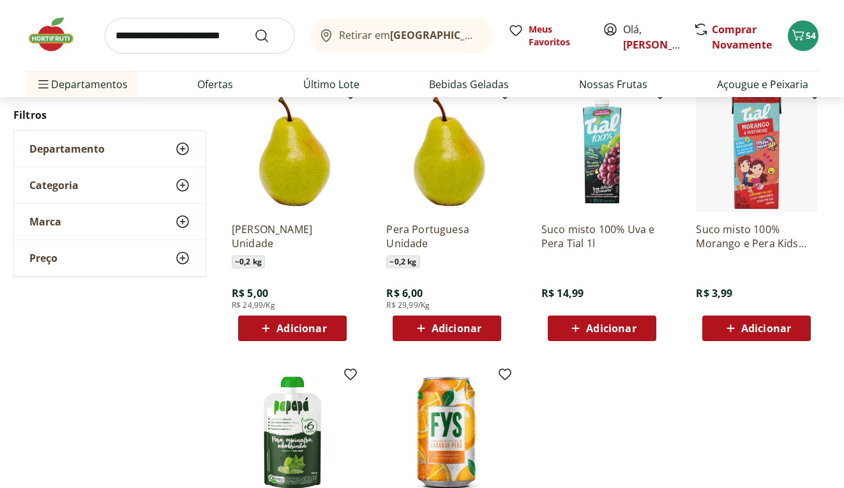
click at [427, 322] on icon at bounding box center [421, 328] width 16 height 15
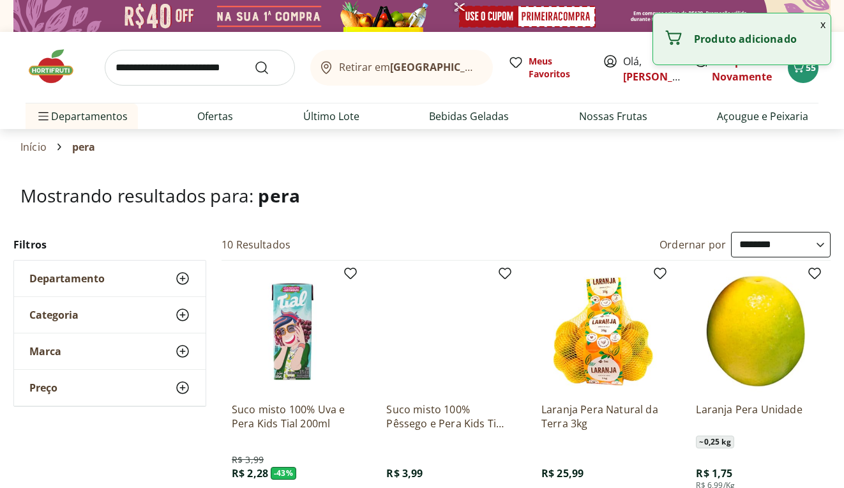
scroll to position [0, 0]
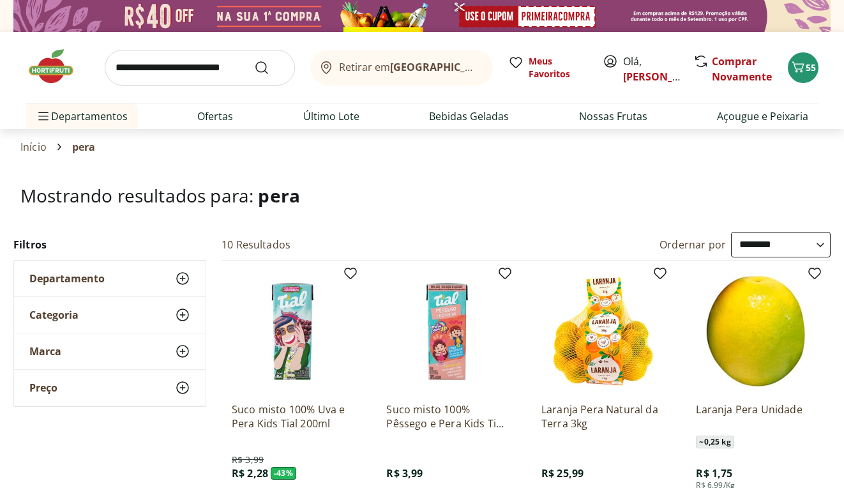
click at [237, 72] on input "search" at bounding box center [200, 68] width 190 height 36
type input "*********"
click at [270, 67] on button "Submit Search" at bounding box center [269, 67] width 31 height 15
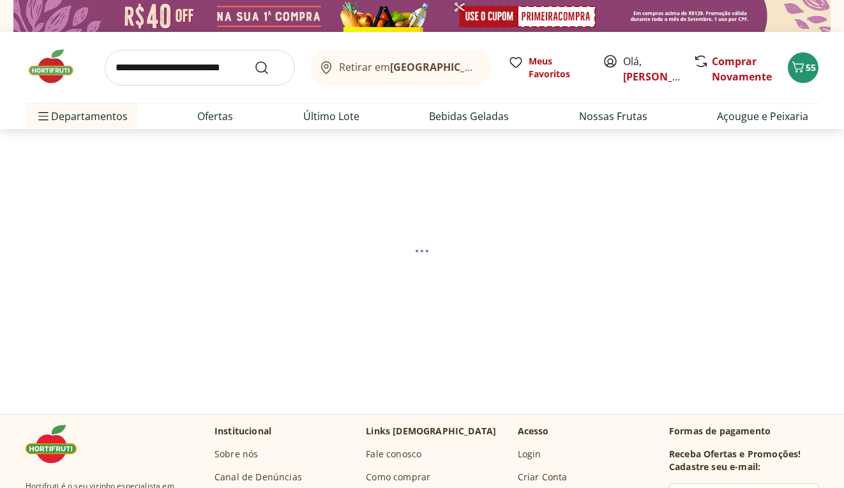
select select "**********"
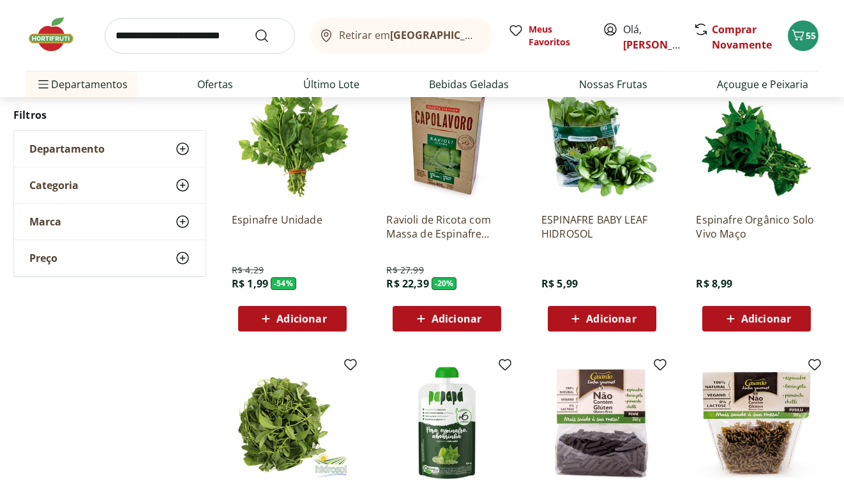
scroll to position [207, 0]
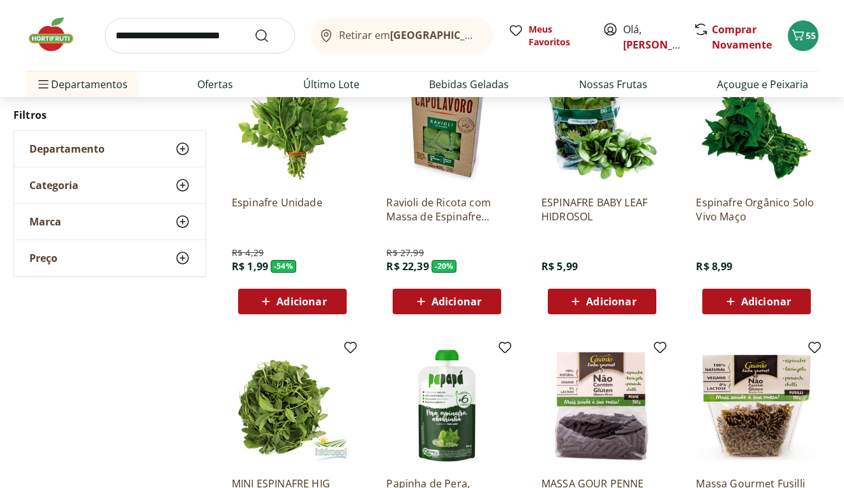
click at [598, 297] on span "Adicionar" at bounding box center [611, 301] width 50 height 10
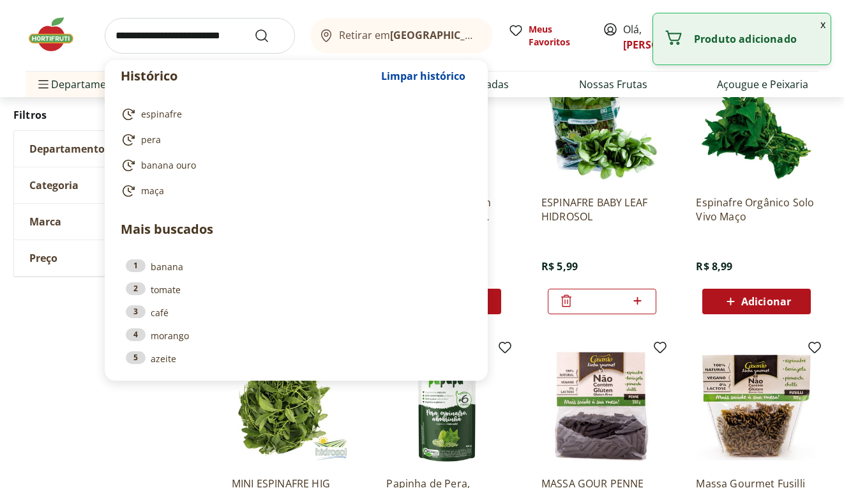
click at [202, 34] on input "search" at bounding box center [200, 36] width 190 height 36
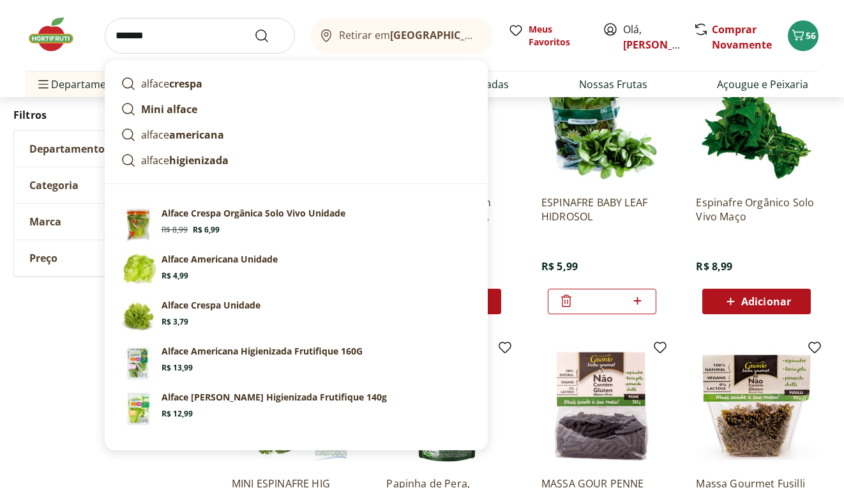
type input "******"
click at [270, 35] on button "Submit Search" at bounding box center [269, 35] width 31 height 15
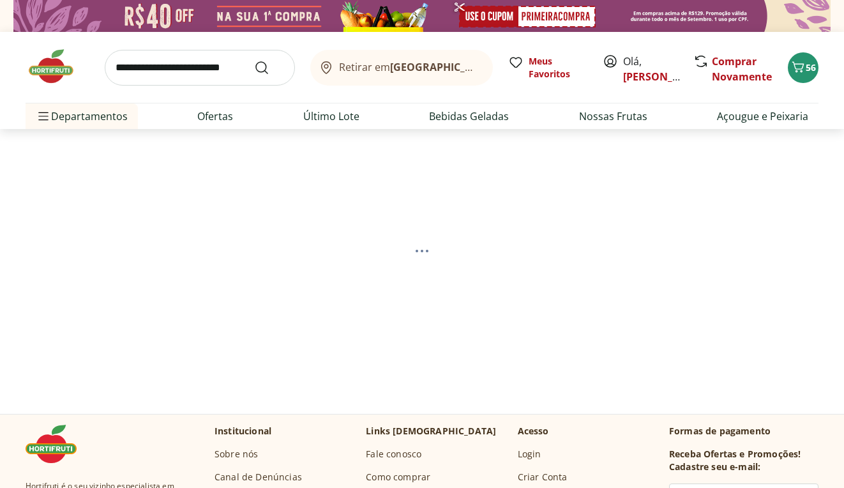
select select "**********"
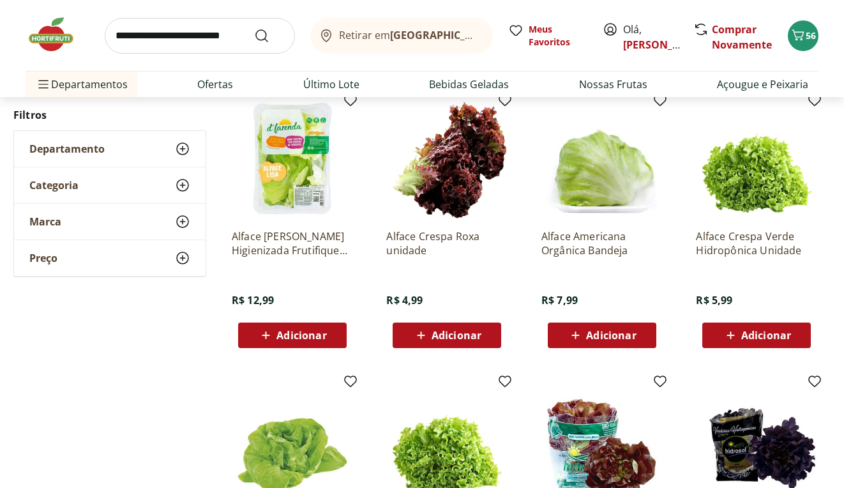
scroll to position [433, 0]
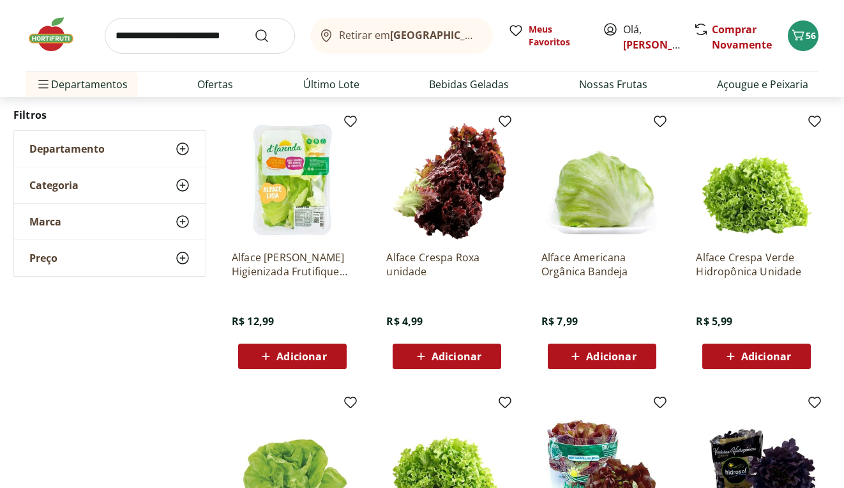
click at [590, 363] on div "Adicionar" at bounding box center [602, 356] width 88 height 23
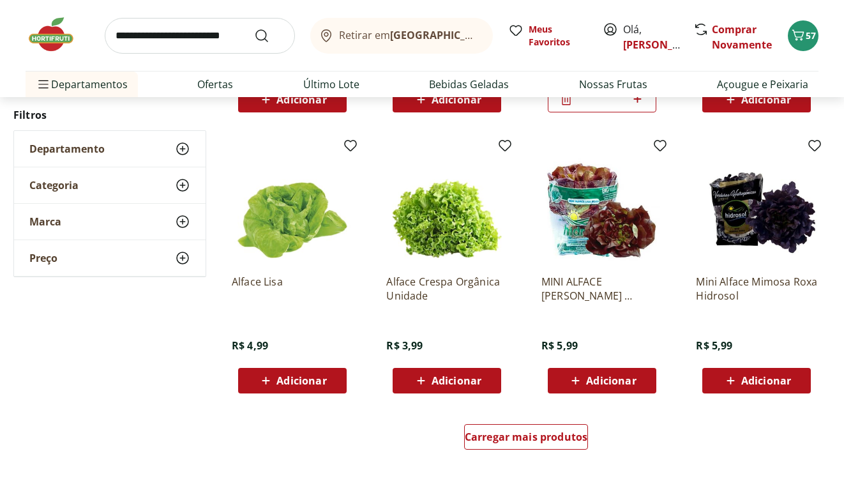
scroll to position [712, 0]
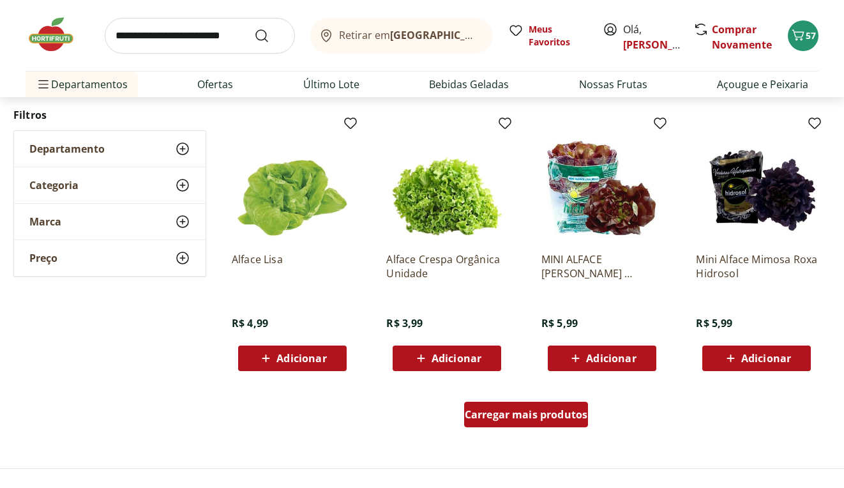
click at [558, 420] on span "Carregar mais produtos" at bounding box center [526, 414] width 123 height 10
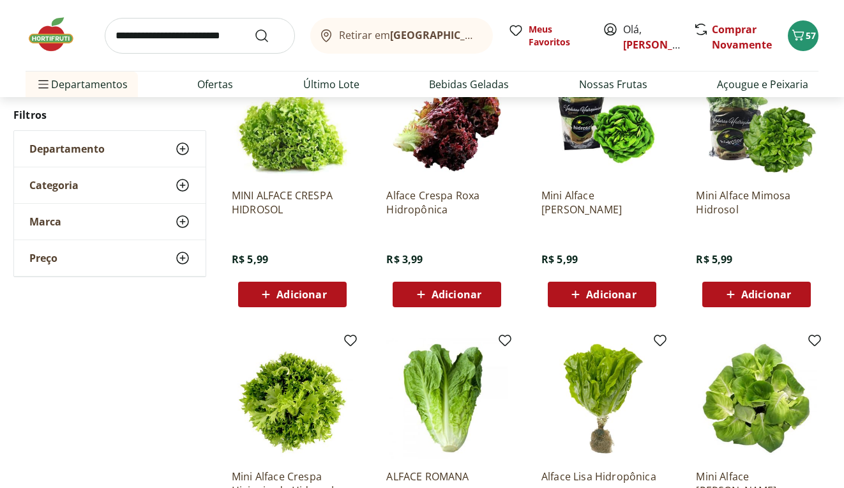
scroll to position [1047, 0]
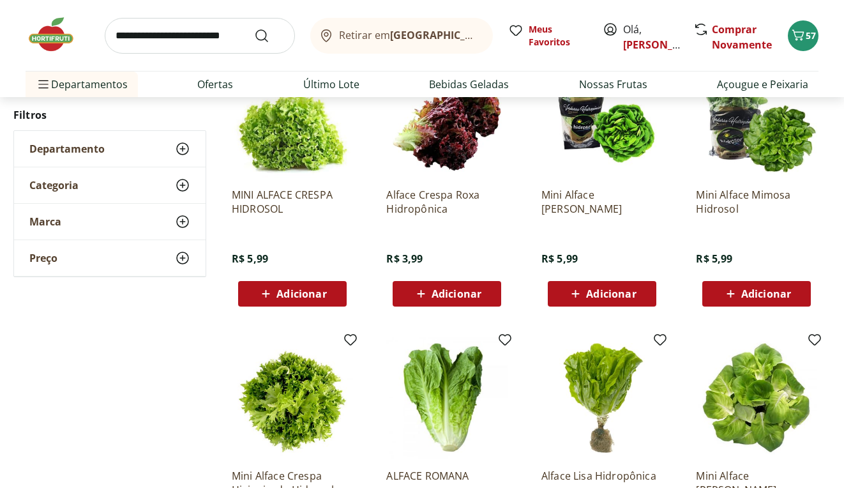
click at [744, 286] on span "Adicionar" at bounding box center [757, 293] width 68 height 15
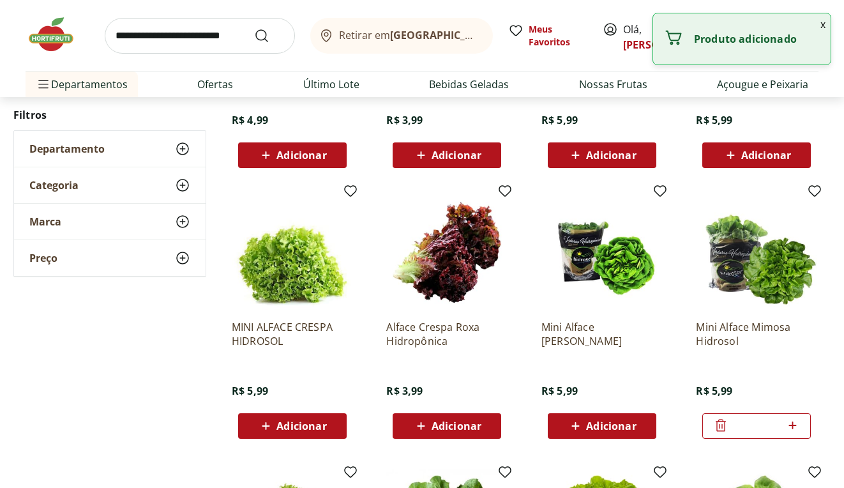
scroll to position [780, 0]
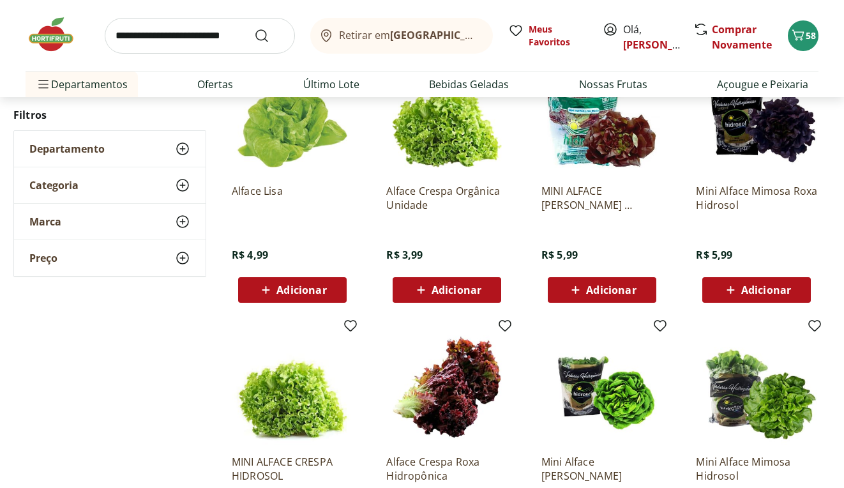
click at [605, 294] on span "Adicionar" at bounding box center [611, 290] width 50 height 10
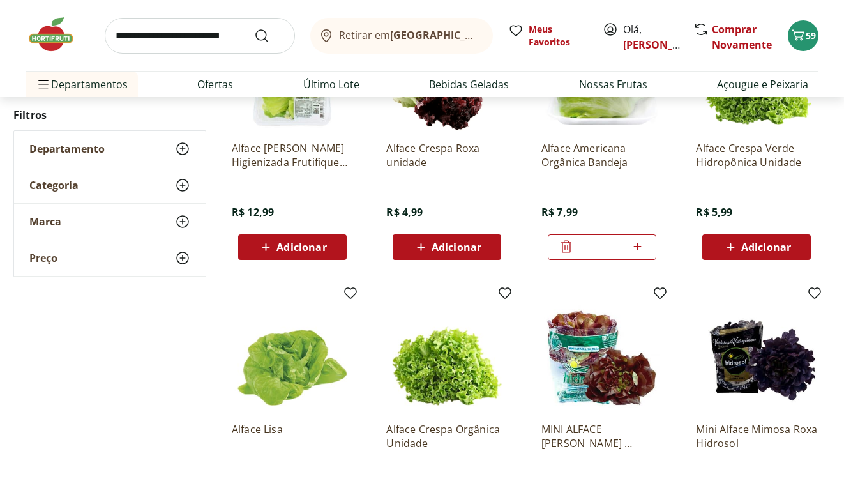
scroll to position [365, 0]
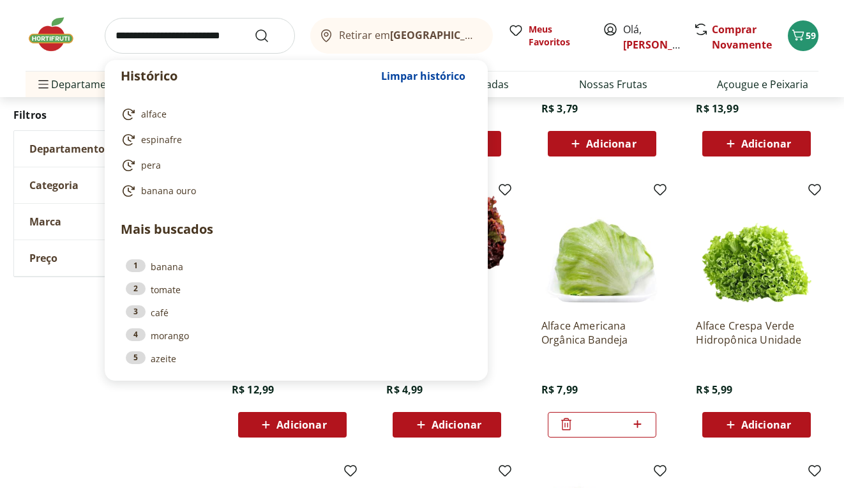
click at [226, 42] on input "search" at bounding box center [200, 36] width 190 height 36
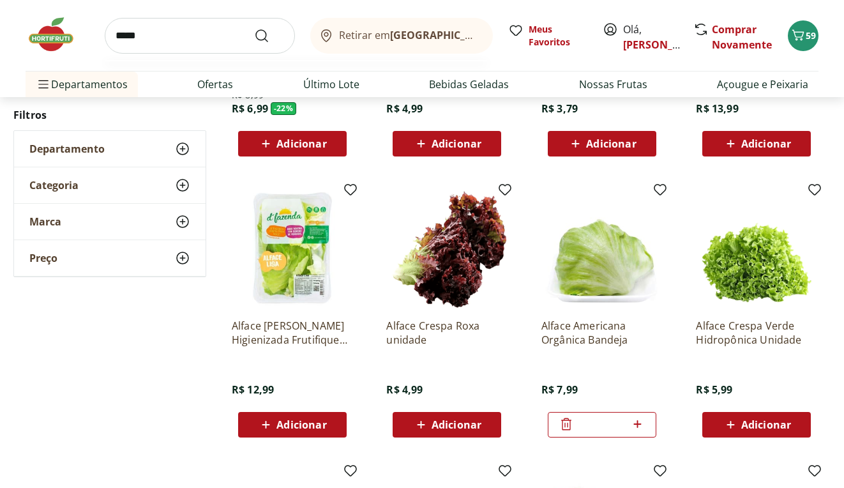
type input "******"
click at [270, 35] on button "Submit Search" at bounding box center [269, 35] width 31 height 15
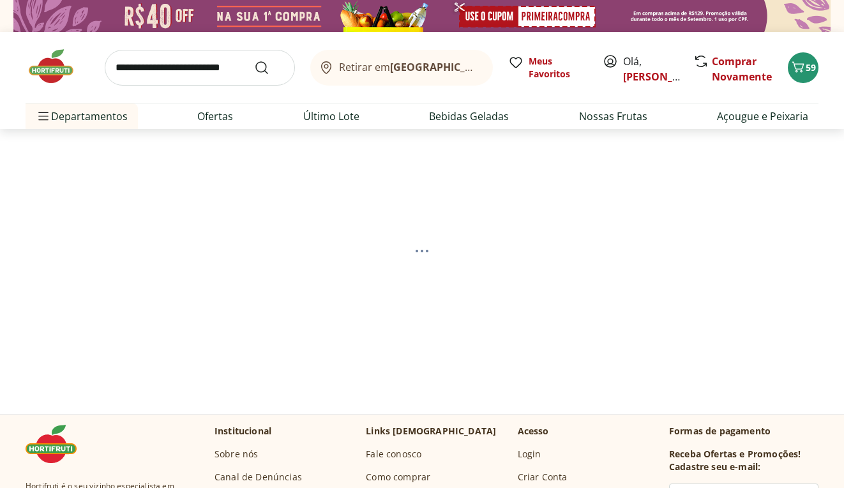
select select "**********"
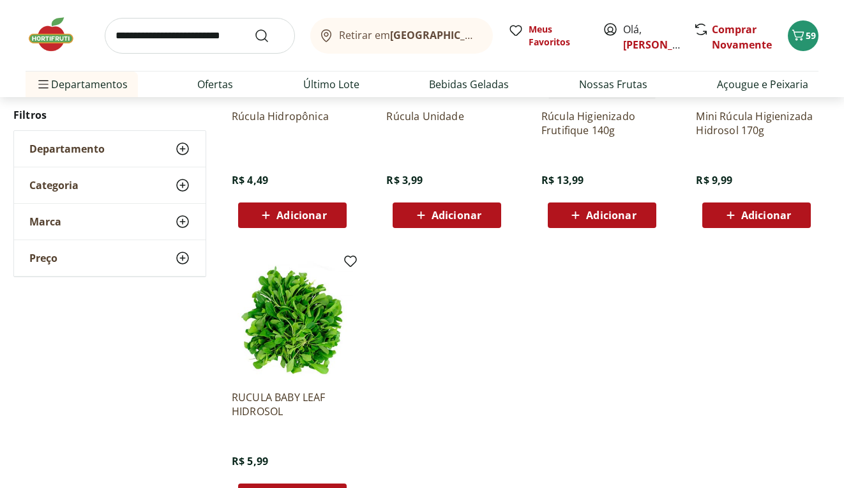
scroll to position [428, 0]
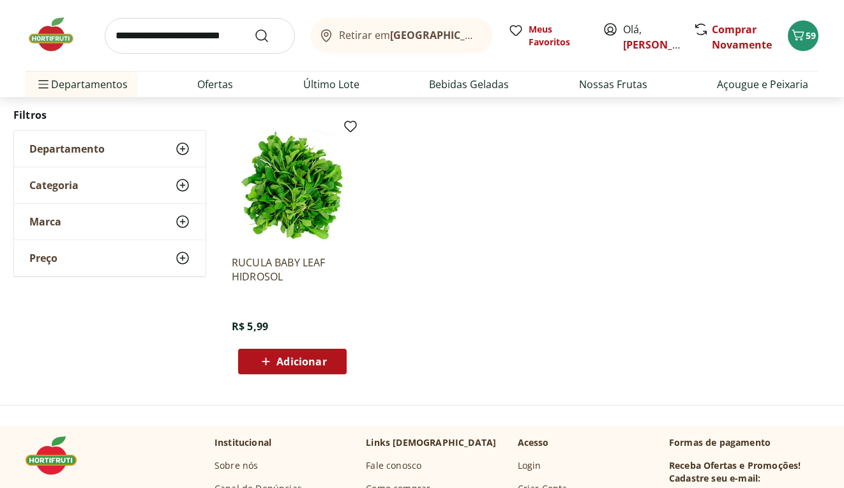
click at [285, 357] on span "Adicionar" at bounding box center [302, 361] width 50 height 10
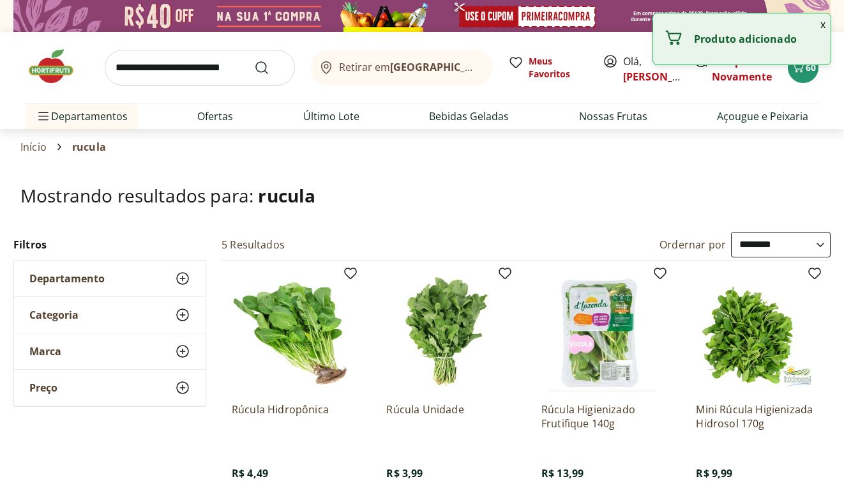
scroll to position [0, 0]
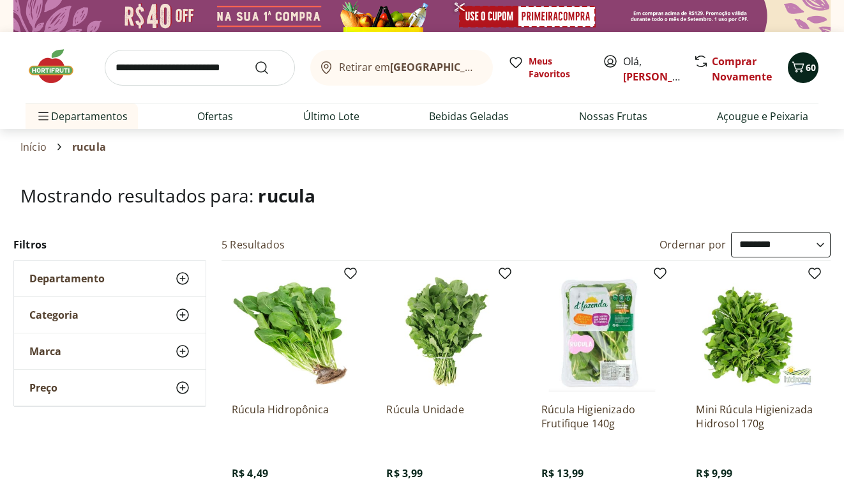
click at [800, 71] on icon "Carrinho" at bounding box center [798, 66] width 15 height 15
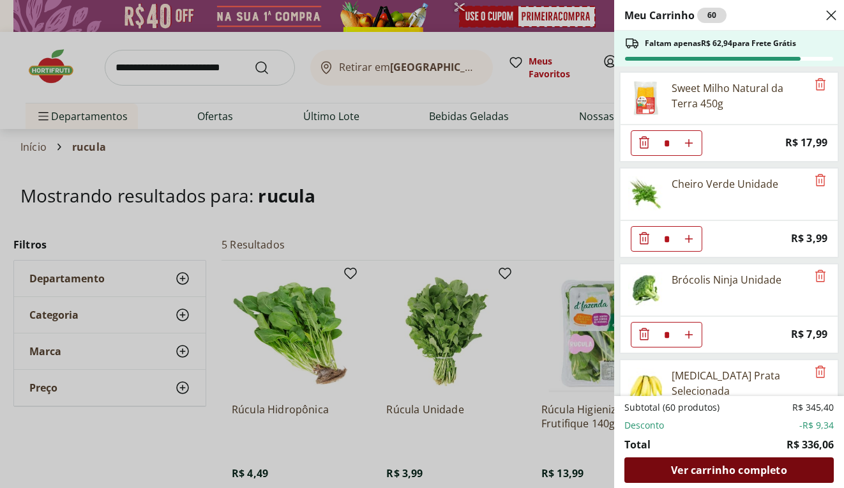
click at [729, 469] on span "Ver carrinho completo" at bounding box center [729, 470] width 116 height 10
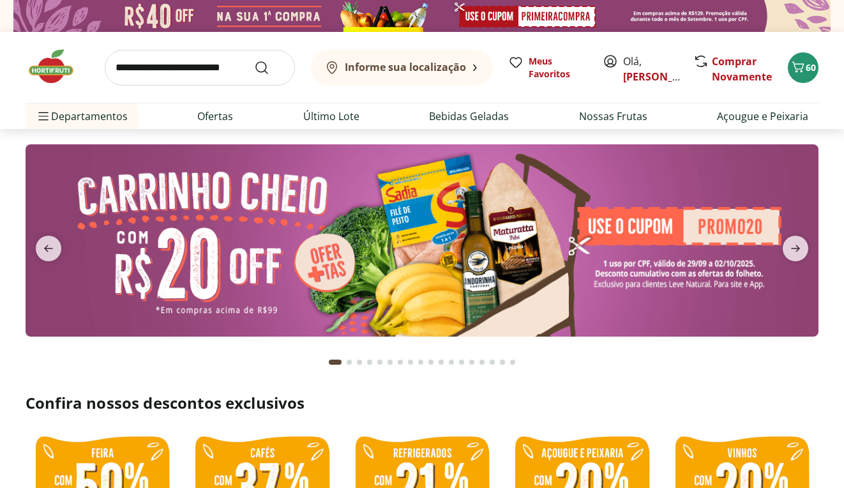
click at [236, 75] on input "search" at bounding box center [200, 68] width 190 height 36
type input "******"
click at [270, 67] on button "Submit Search" at bounding box center [269, 67] width 31 height 15
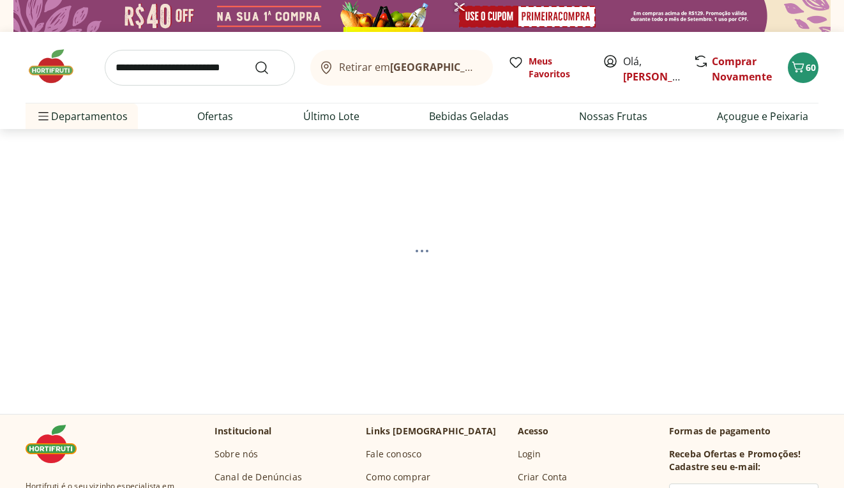
select select "**********"
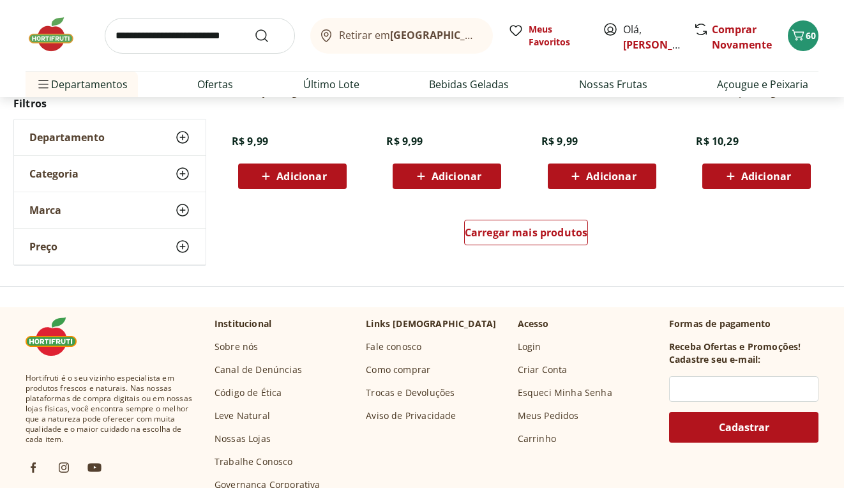
scroll to position [929, 0]
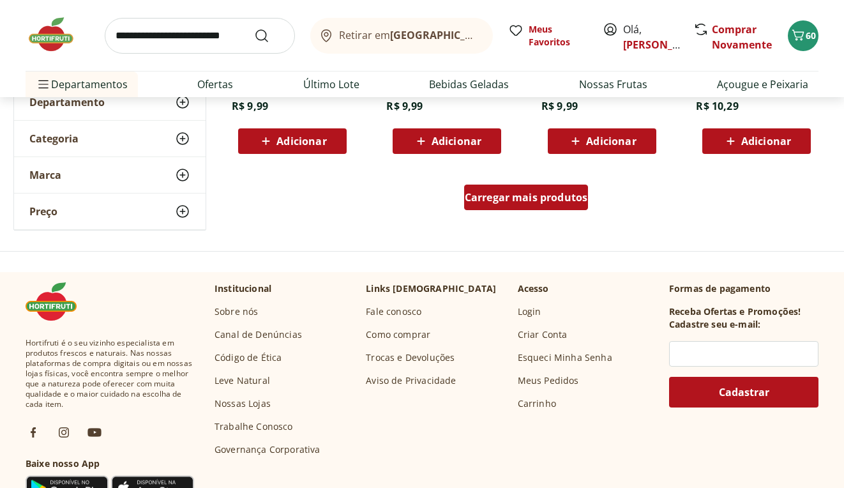
click at [498, 204] on div "Carregar mais produtos" at bounding box center [526, 198] width 125 height 26
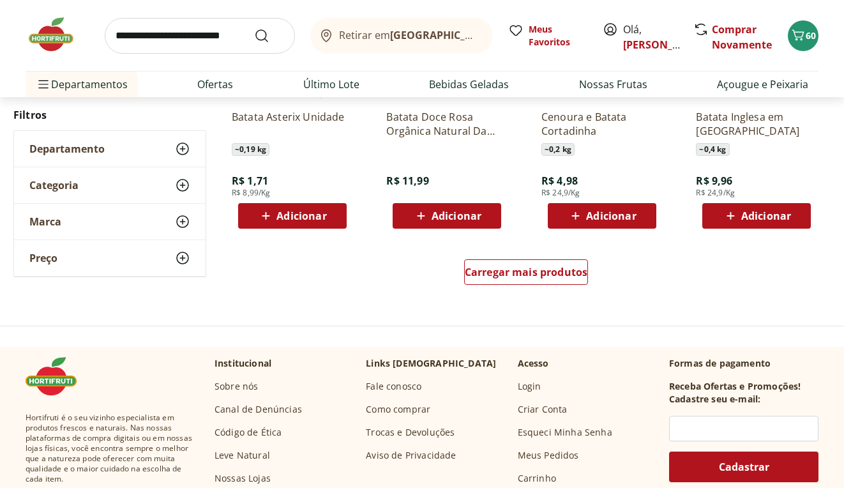
scroll to position [1729, 0]
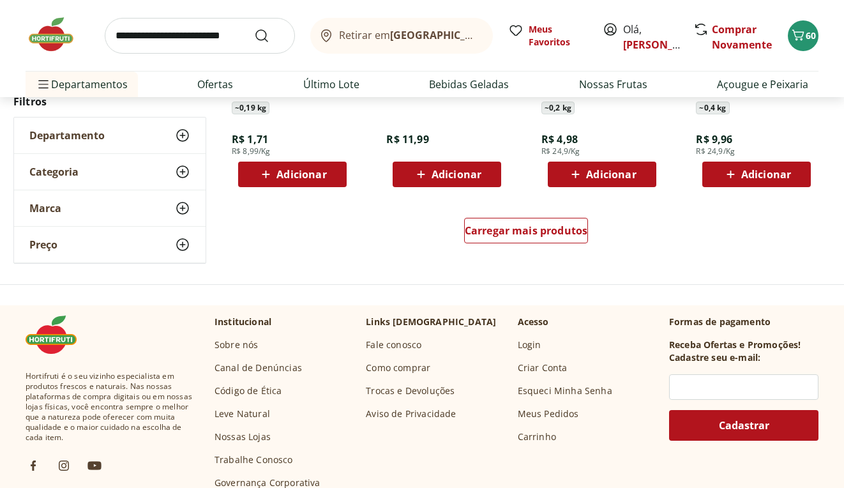
click at [509, 248] on div "Carregar mais produtos" at bounding box center [527, 232] width 620 height 61
click at [509, 240] on div "Carregar mais produtos" at bounding box center [526, 231] width 125 height 26
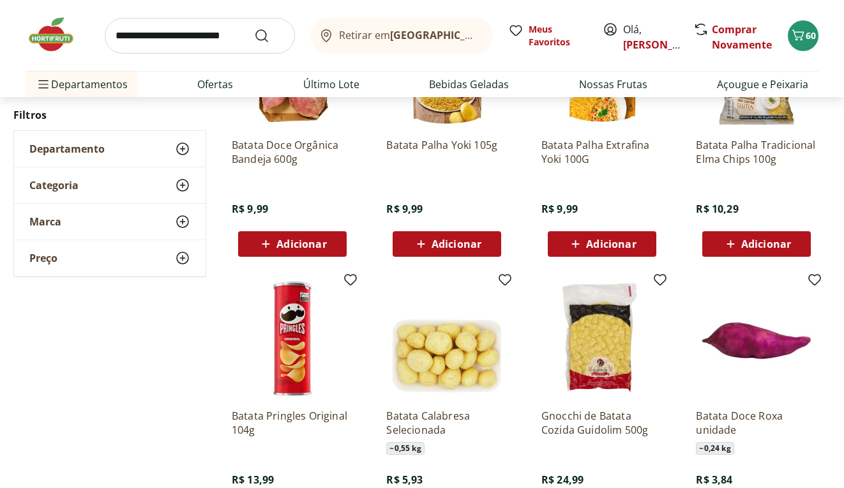
scroll to position [888, 0]
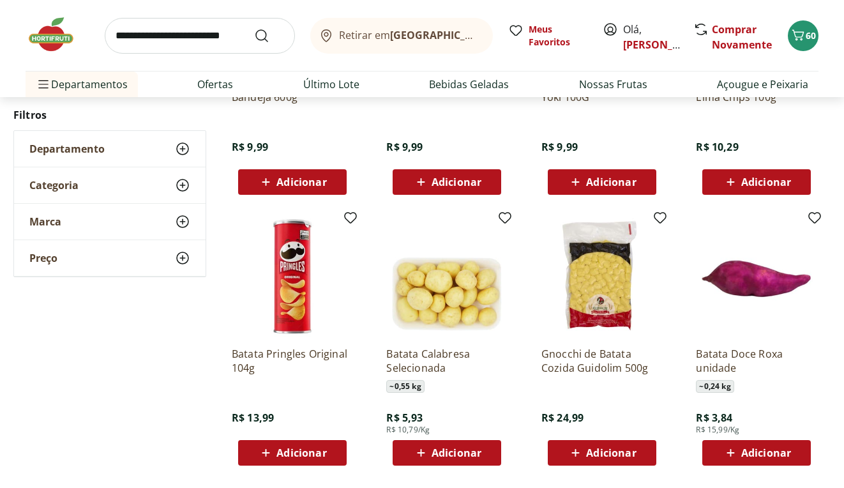
click at [471, 448] on span "Adicionar" at bounding box center [457, 453] width 50 height 10
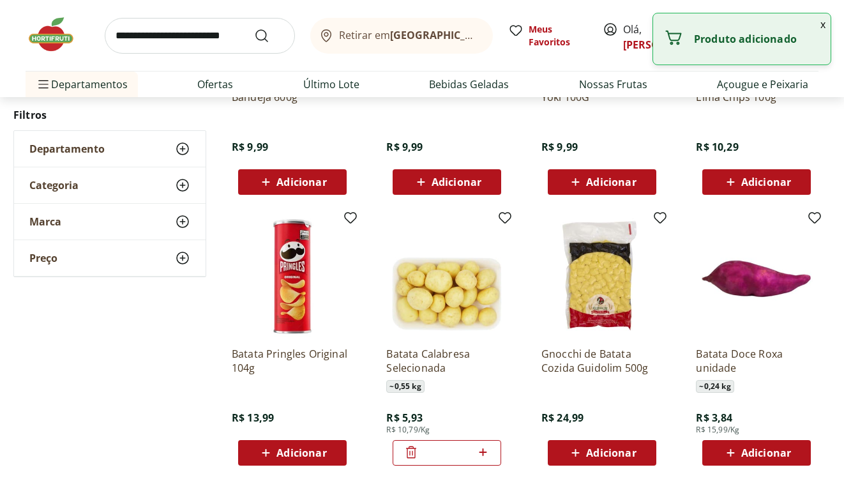
click at [483, 450] on icon at bounding box center [483, 452] width 8 height 8
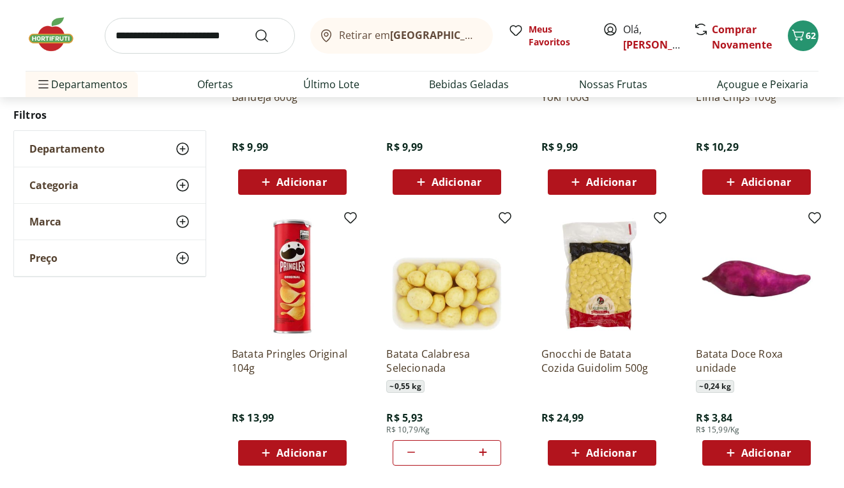
click at [409, 448] on icon at bounding box center [411, 452] width 15 height 15
type input "*"
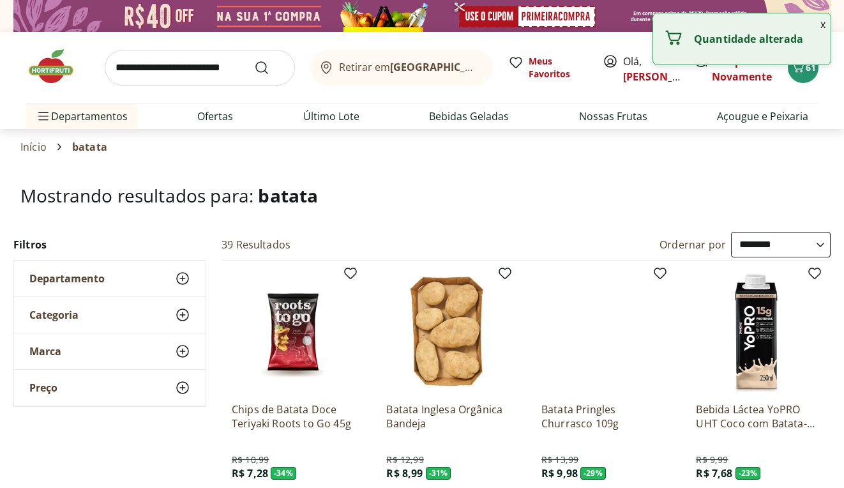
scroll to position [0, 0]
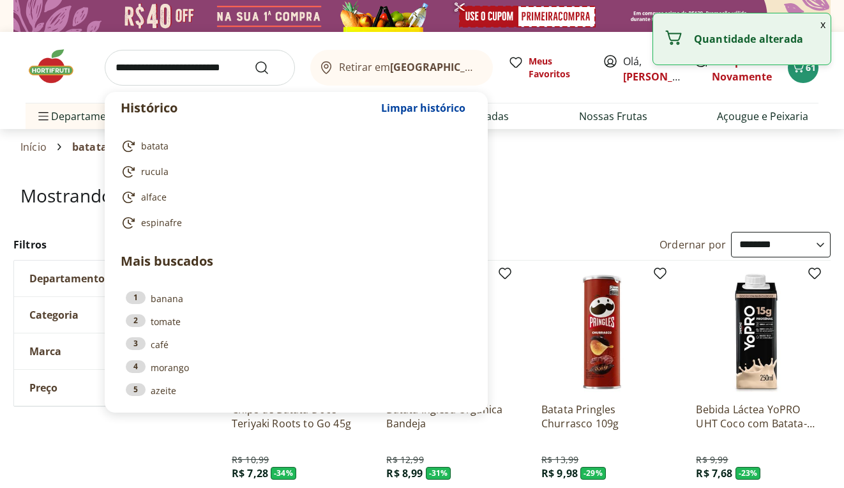
click at [242, 64] on input "search" at bounding box center [200, 68] width 190 height 36
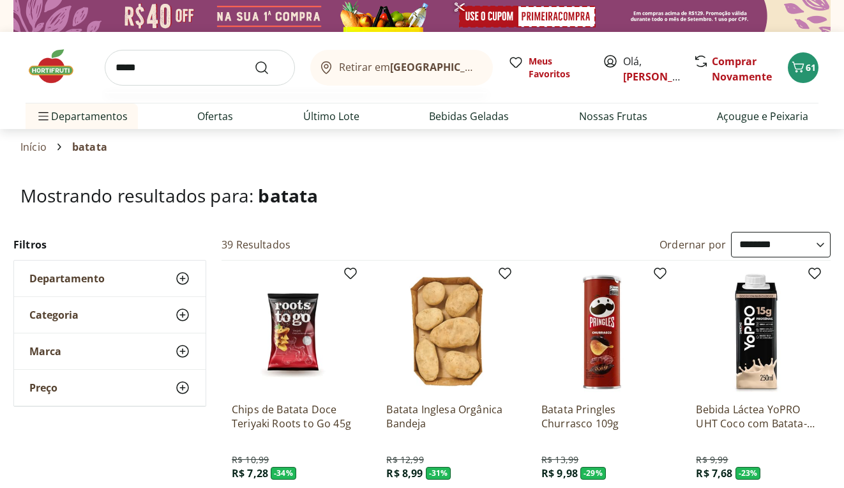
type input "*****"
click at [270, 67] on button "Submit Search" at bounding box center [269, 67] width 31 height 15
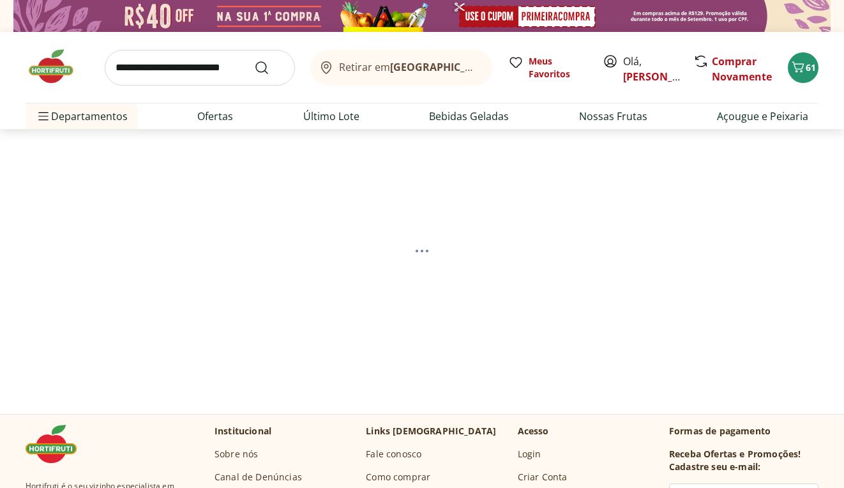
click at [241, 78] on input "search" at bounding box center [200, 68] width 190 height 36
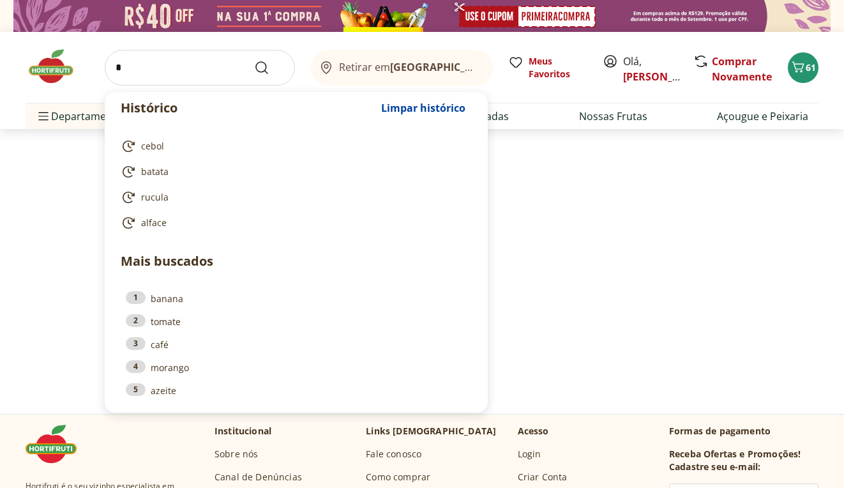
select select "**********"
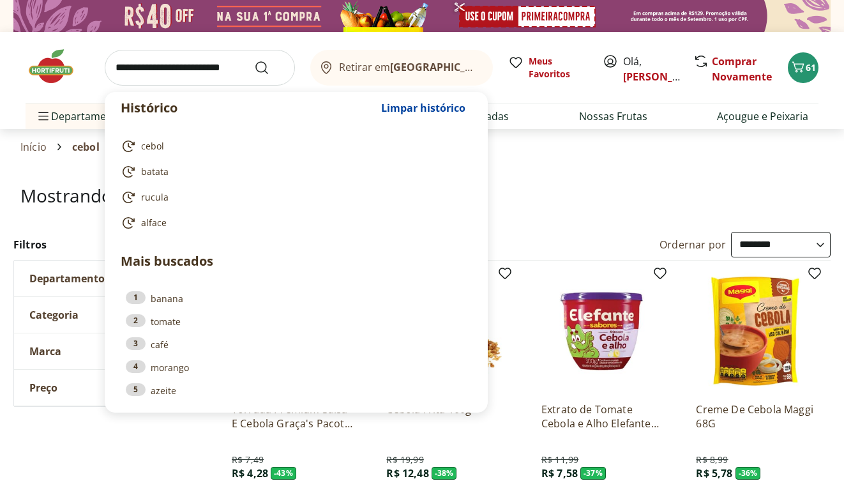
click at [243, 70] on input "search" at bounding box center [200, 68] width 190 height 36
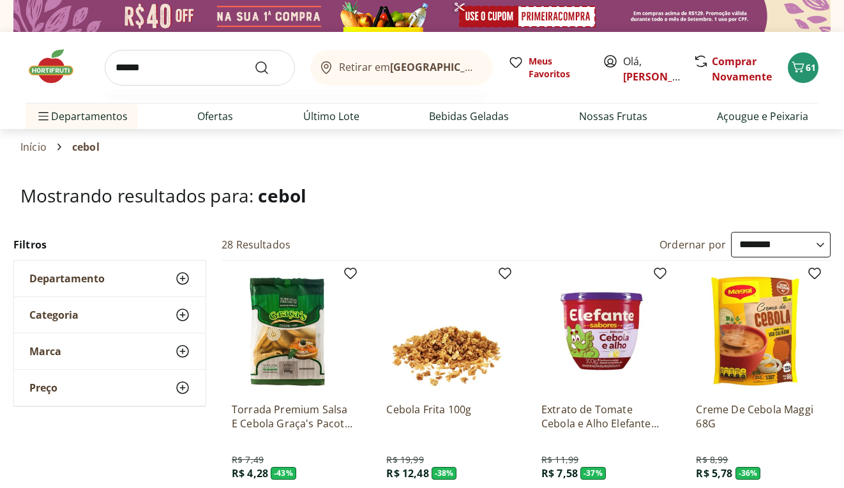
type input "******"
click at [270, 67] on button "Submit Search" at bounding box center [269, 67] width 31 height 15
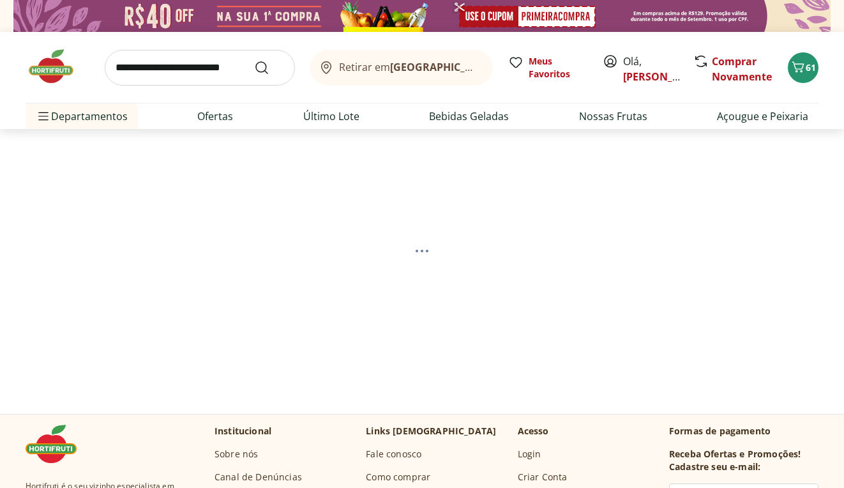
select select "**********"
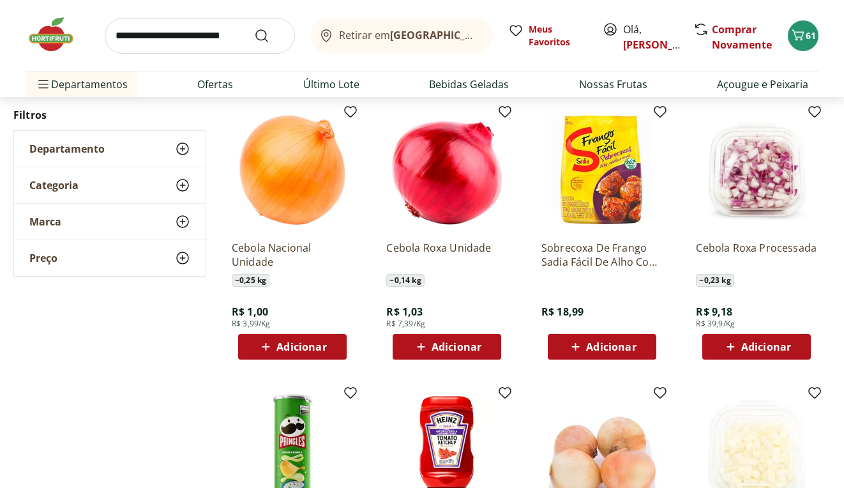
scroll to position [446, 0]
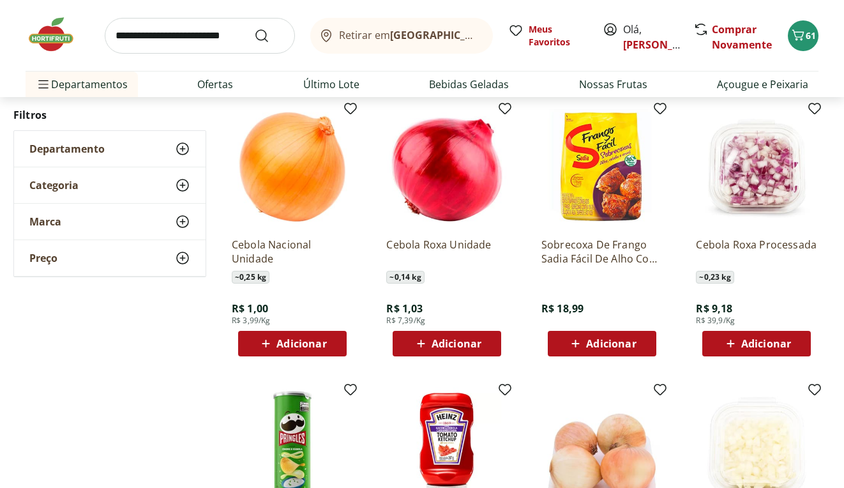
click at [326, 333] on div "Adicionar" at bounding box center [292, 343] width 88 height 23
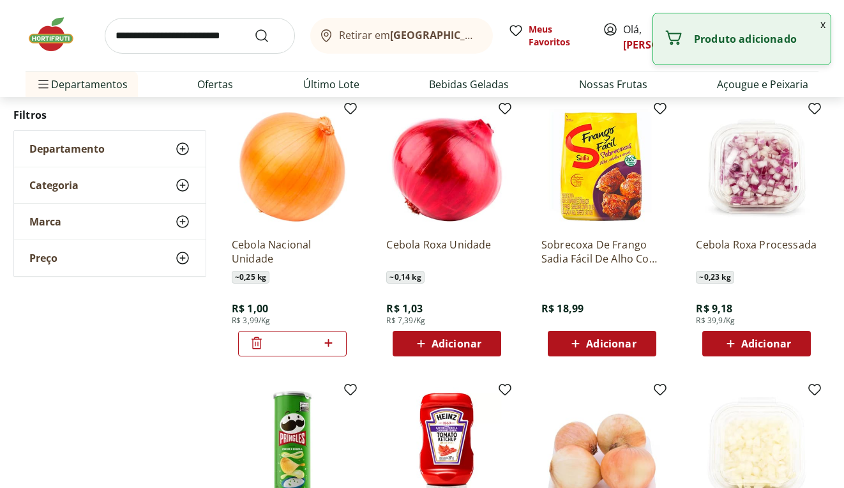
click at [333, 344] on icon at bounding box center [329, 342] width 16 height 15
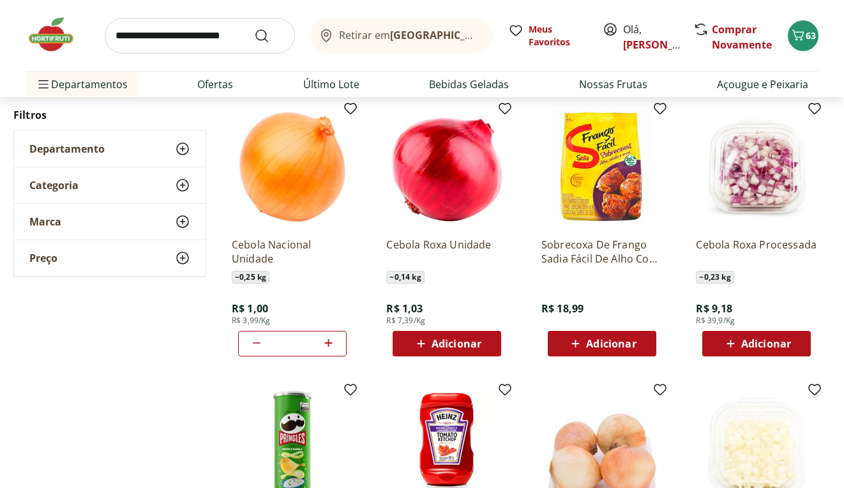
click at [333, 344] on icon at bounding box center [329, 342] width 16 height 15
type input "*"
click at [458, 339] on span "Adicionar" at bounding box center [457, 344] width 50 height 10
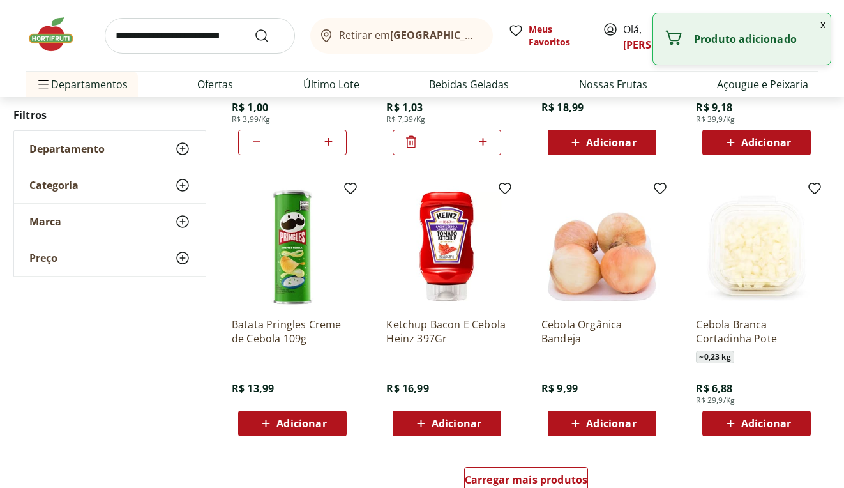
scroll to position [676, 0]
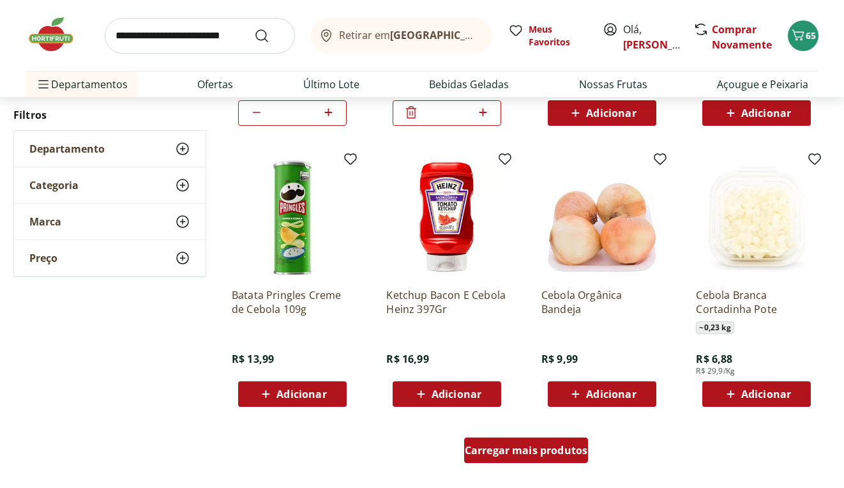
click at [566, 455] on span "Carregar mais produtos" at bounding box center [526, 450] width 123 height 10
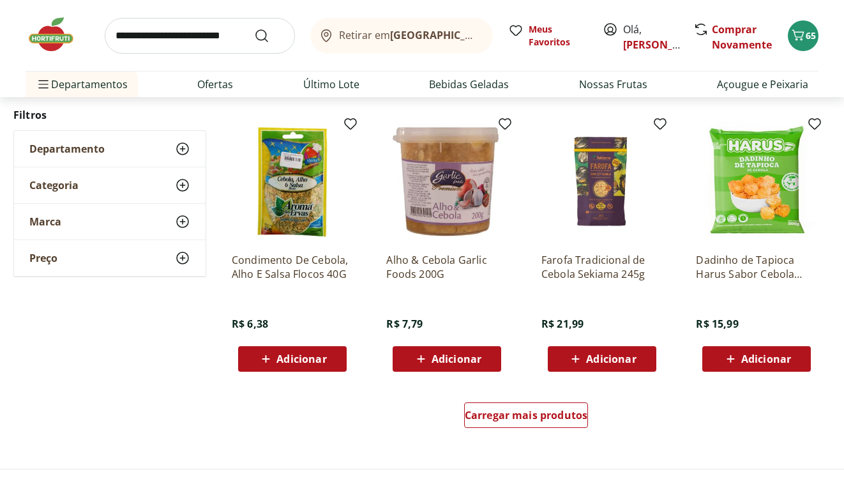
scroll to position [1570, 0]
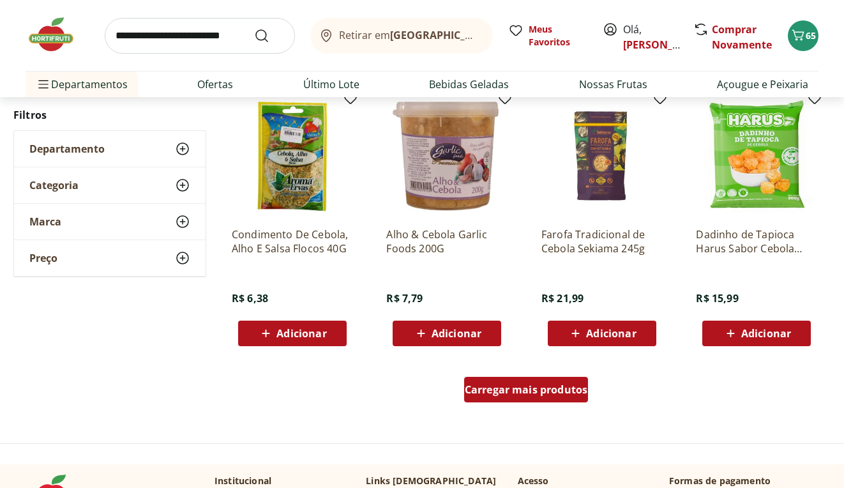
click at [560, 392] on span "Carregar mais produtos" at bounding box center [526, 389] width 123 height 10
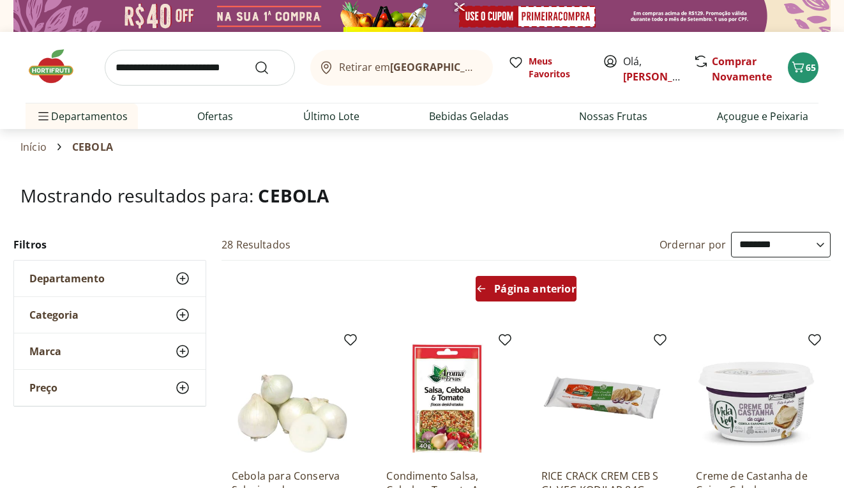
click at [524, 291] on span "Página anterior" at bounding box center [534, 289] width 81 height 10
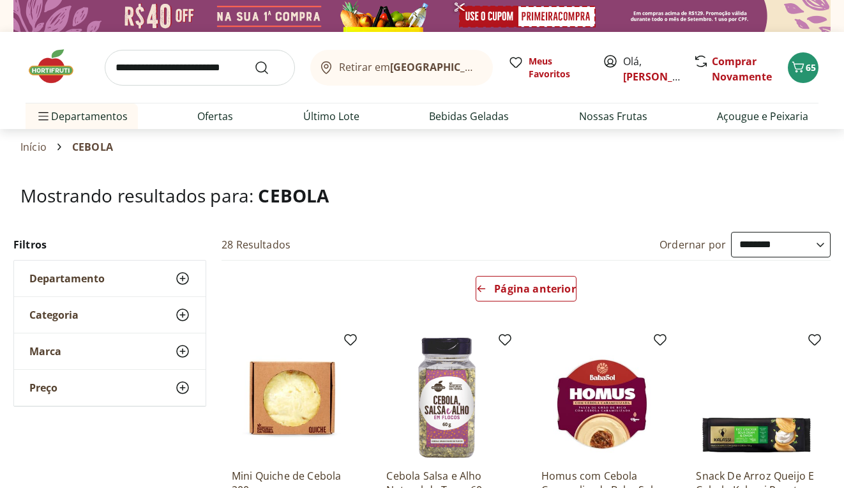
click at [231, 75] on input "search" at bounding box center [200, 68] width 190 height 36
type input "**********"
click at [270, 67] on button "Submit Search" at bounding box center [269, 67] width 31 height 15
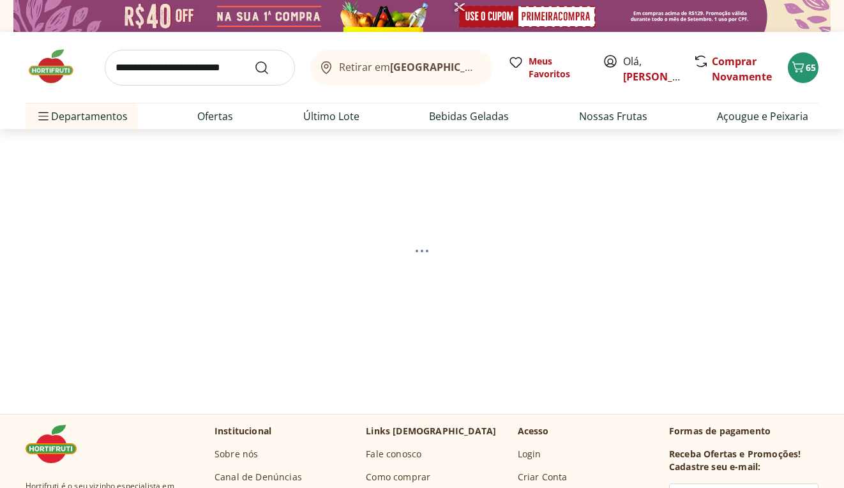
select select "**********"
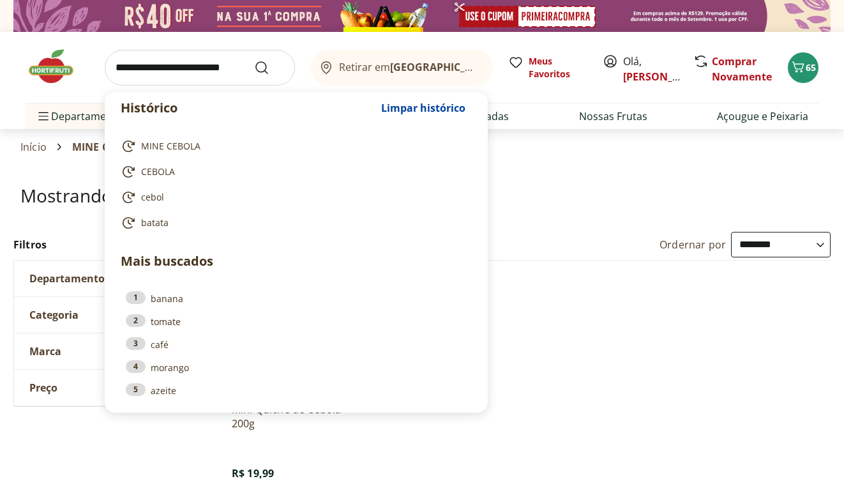
click at [233, 75] on input "search" at bounding box center [200, 68] width 190 height 36
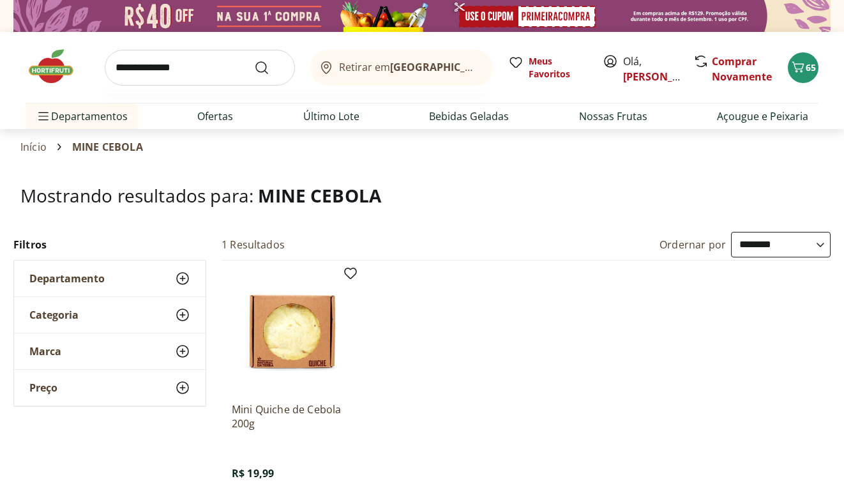
type input "**********"
click at [270, 67] on button "Submit Search" at bounding box center [269, 67] width 31 height 15
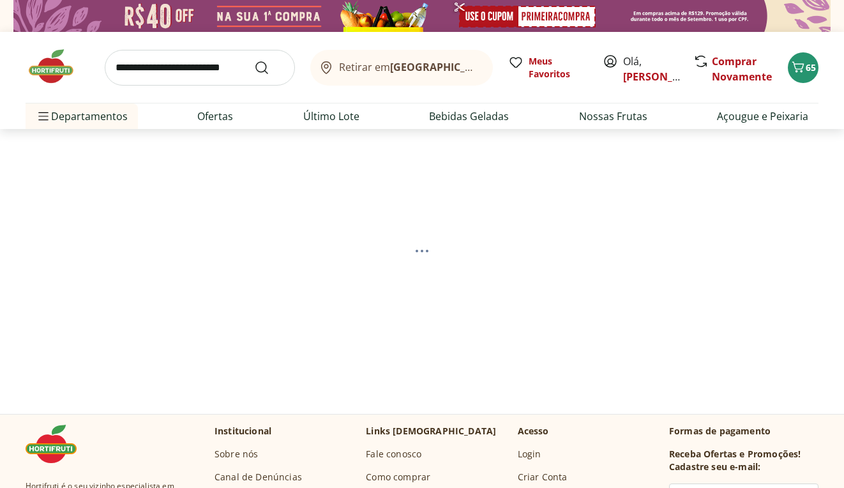
select select "**********"
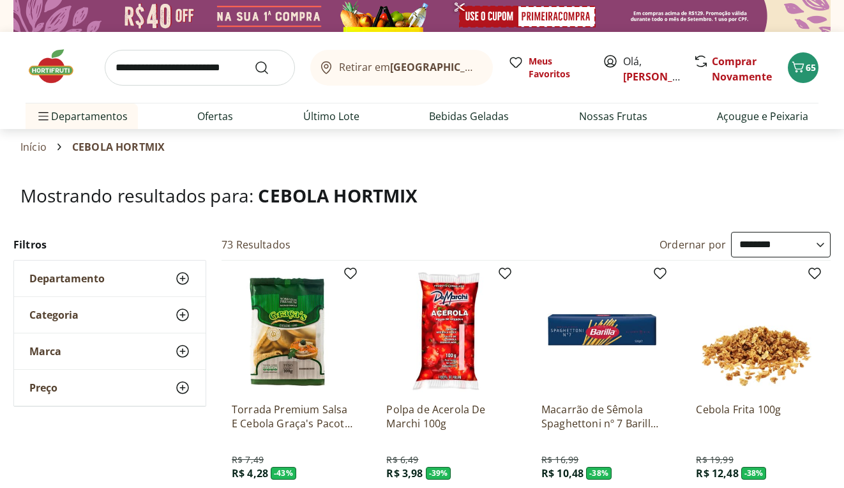
click at [713, 0] on img at bounding box center [422, 16] width 818 height 32
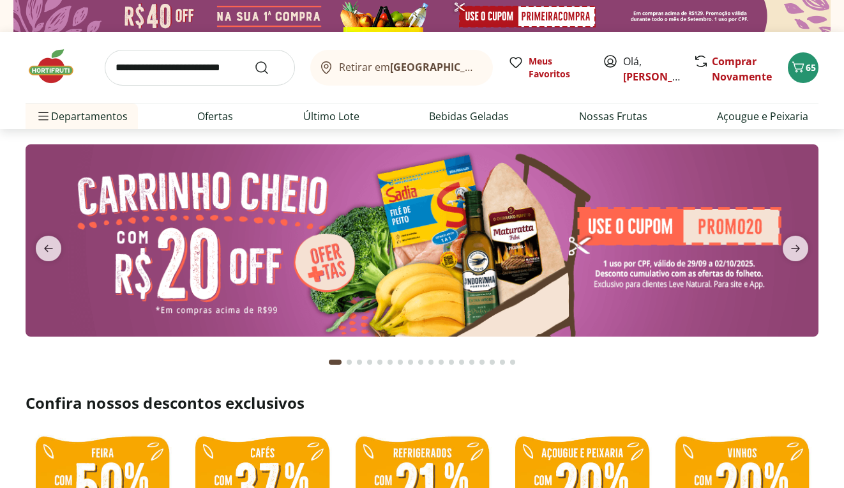
type input "*"
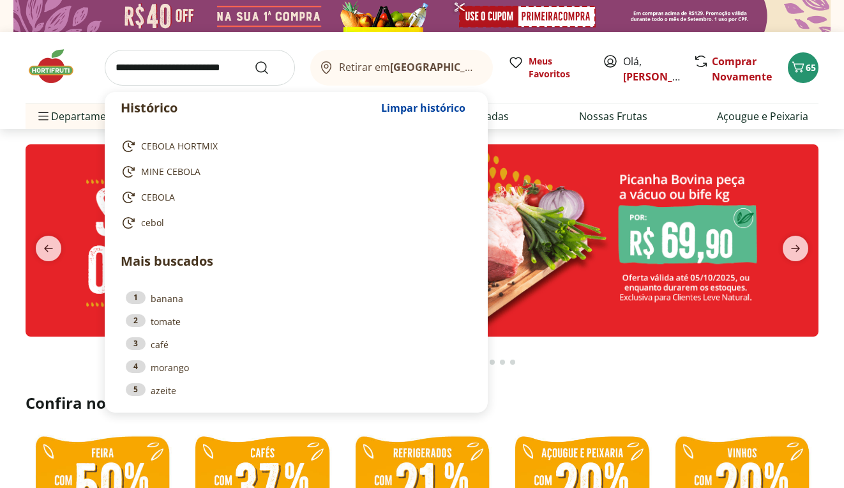
click at [254, 69] on input "search" at bounding box center [200, 68] width 190 height 36
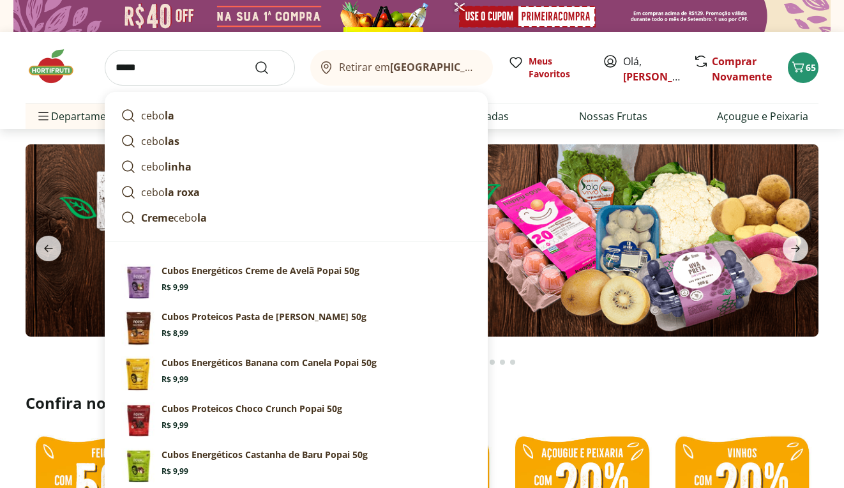
type input "******"
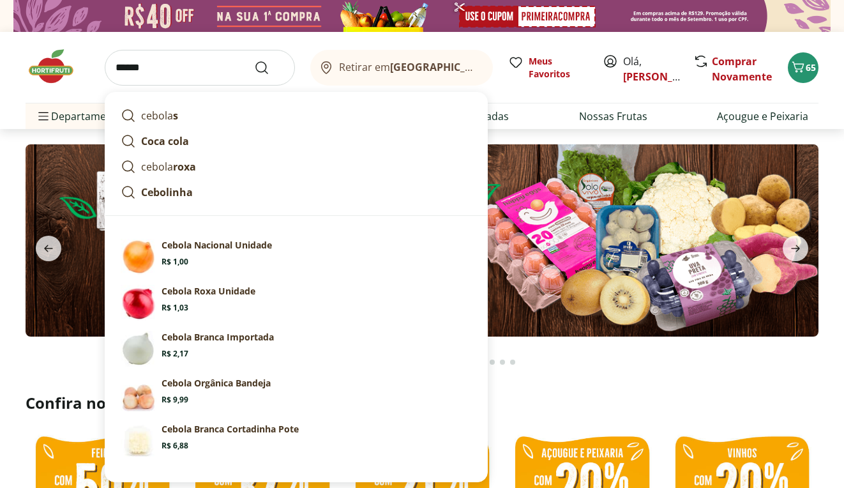
click at [270, 67] on button "Submit Search" at bounding box center [269, 67] width 31 height 15
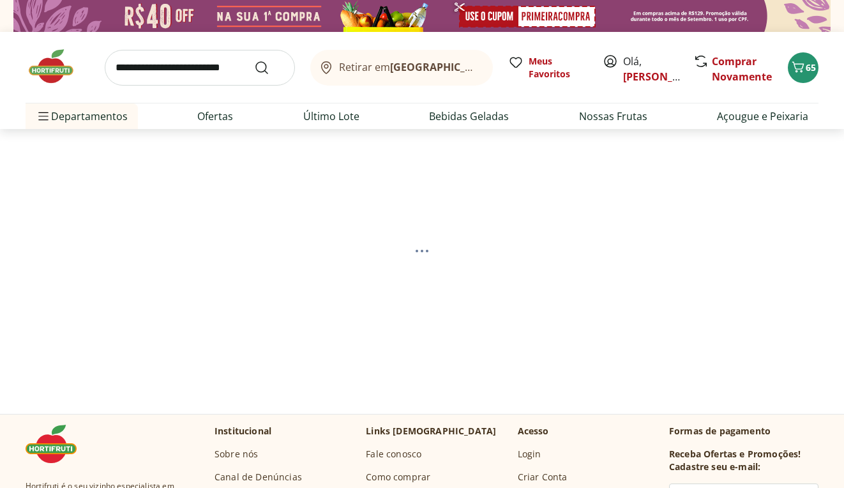
select select "**********"
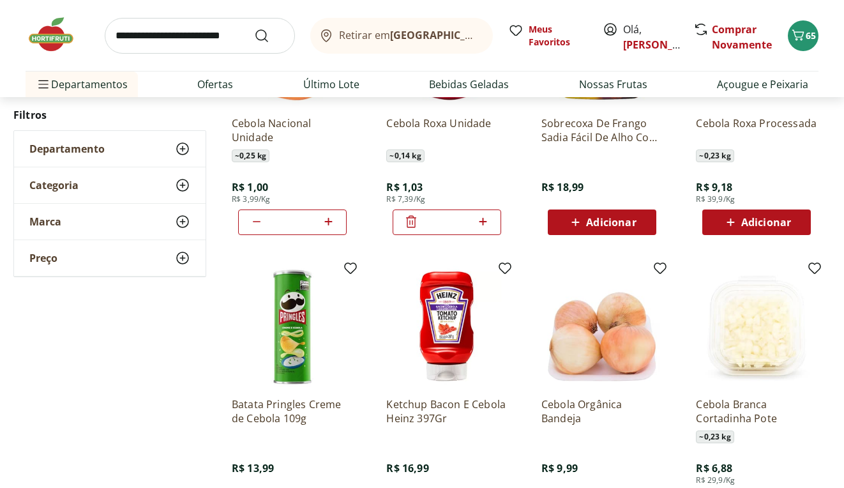
scroll to position [608, 0]
